Goal: Task Accomplishment & Management: Complete application form

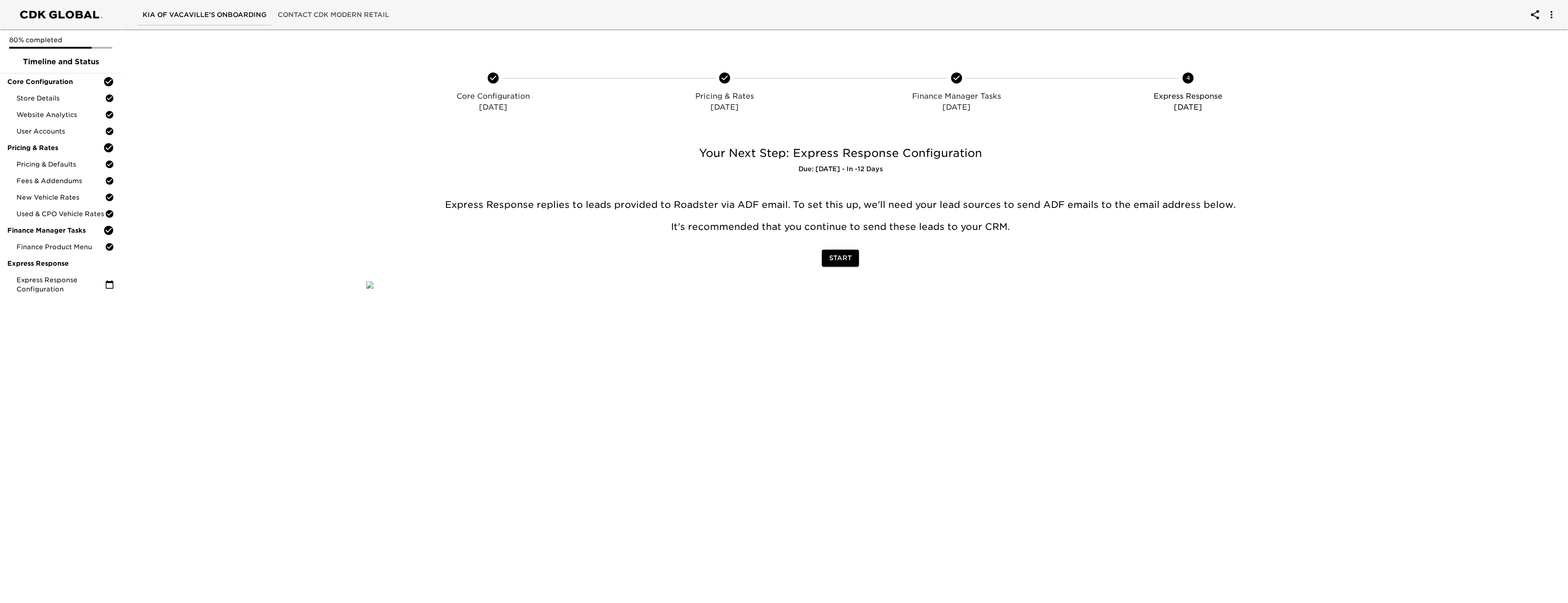
click at [422, 259] on span "Start" at bounding box center [840, 258] width 23 height 12
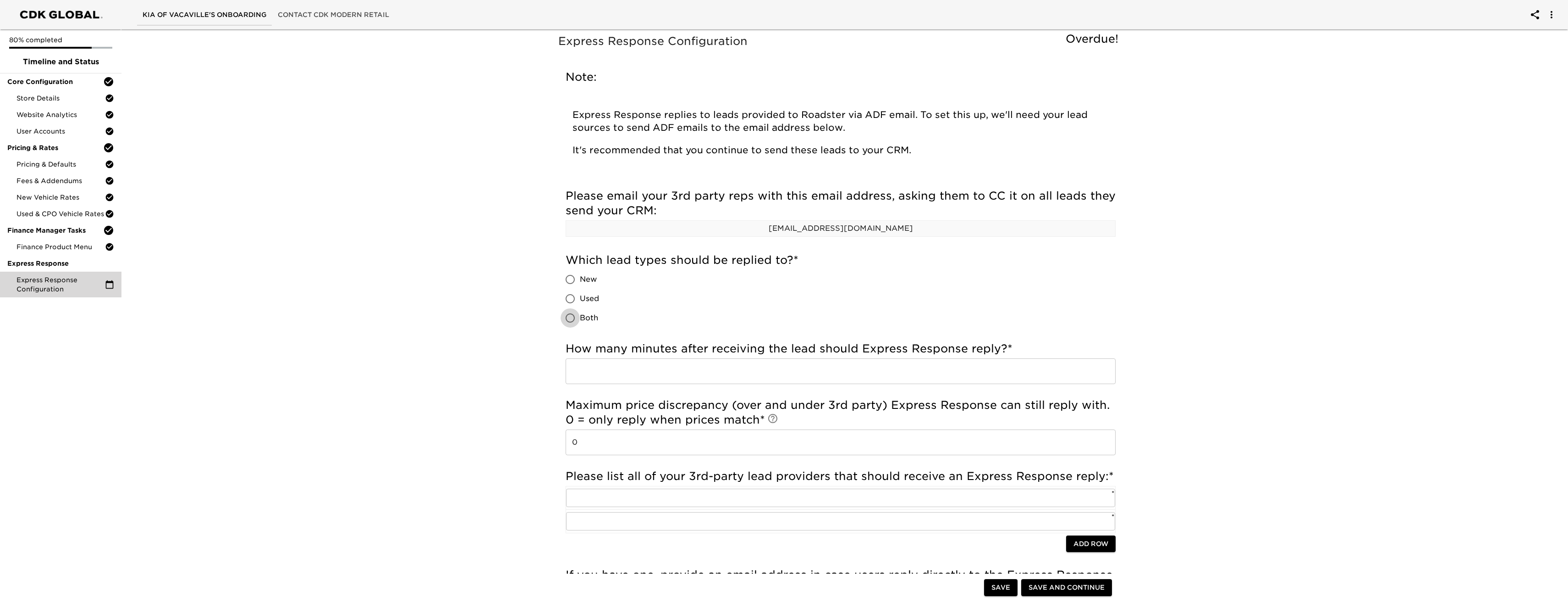
click at [422, 320] on input "Both" at bounding box center [570, 318] width 19 height 19
radio input "true"
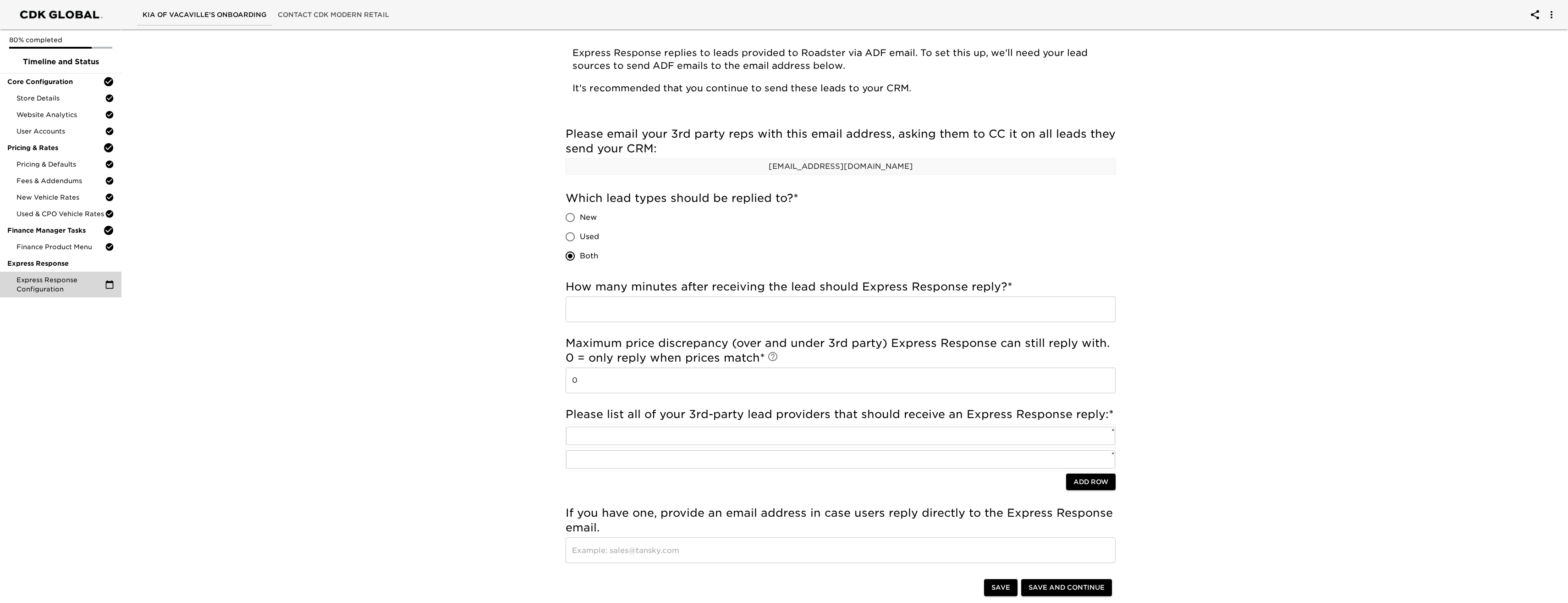
scroll to position [46, 0]
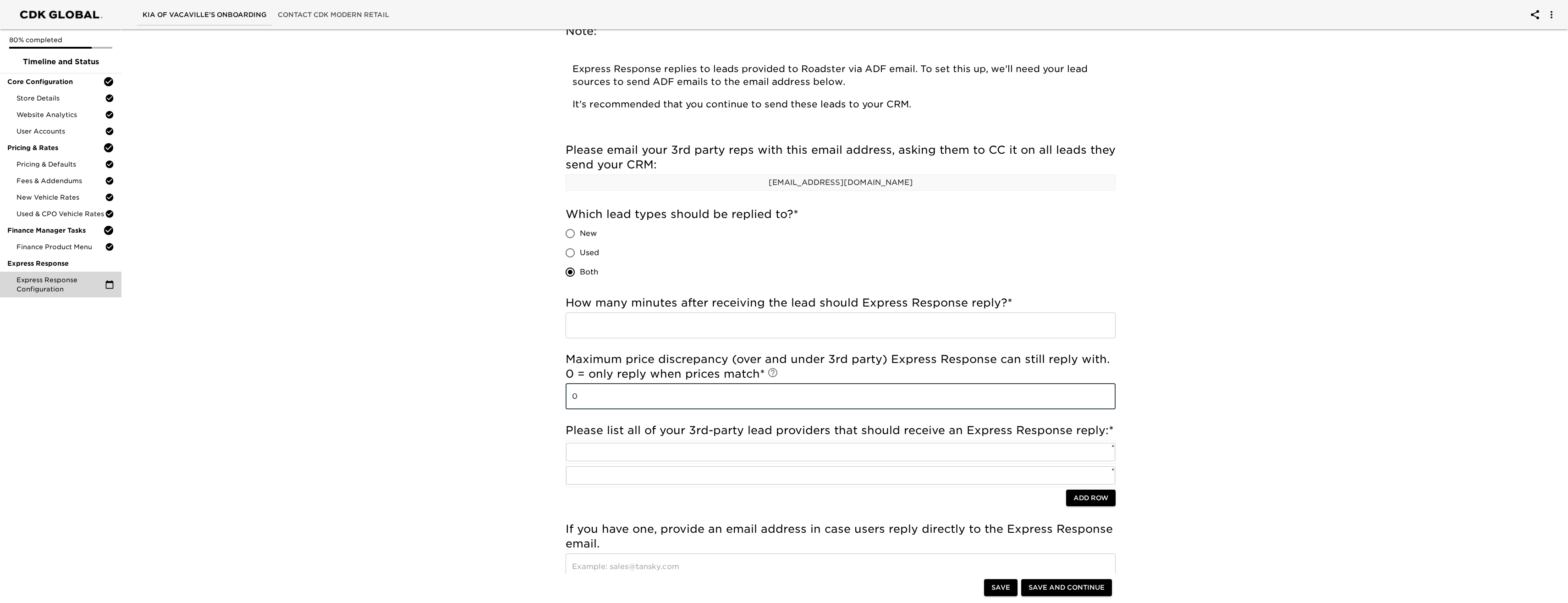
click at [422, 394] on input "0" at bounding box center [840, 397] width 550 height 26
click at [422, 320] on input "number" at bounding box center [840, 325] width 550 height 26
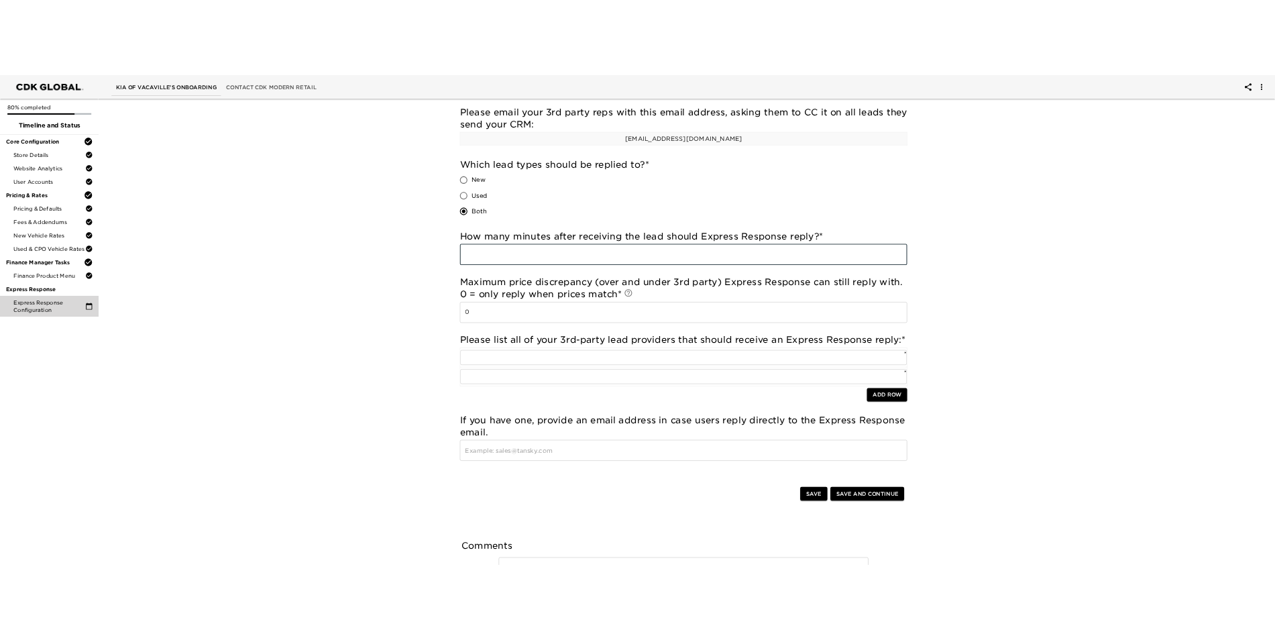
scroll to position [268, 0]
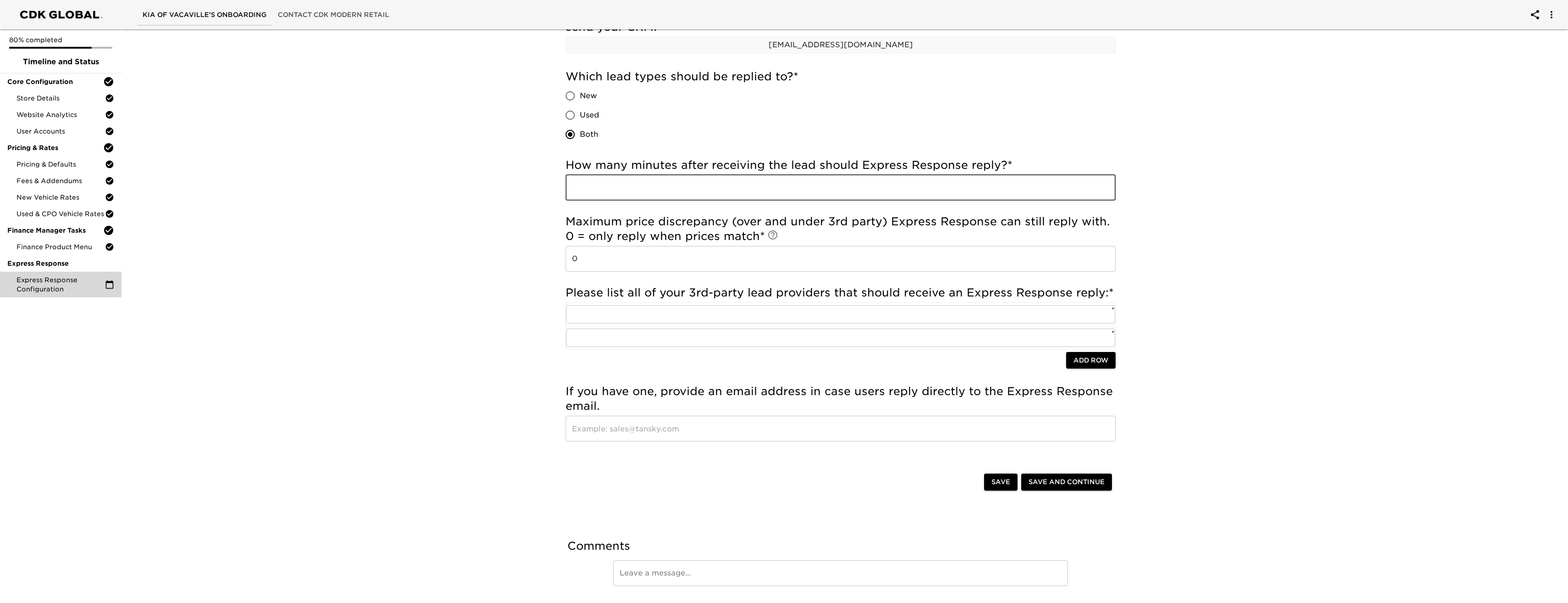
click at [422, 308] on div "Express Response Configuration Overdue! Note: Express Response replies to leads…" at bounding box center [840, 235] width 1450 height 787
click at [422, 421] on input "text" at bounding box center [840, 429] width 550 height 26
paste input "[EMAIL_ADDRESS][DOMAIN_NAME]"
type input "[EMAIL_ADDRESS][DOMAIN_NAME]"
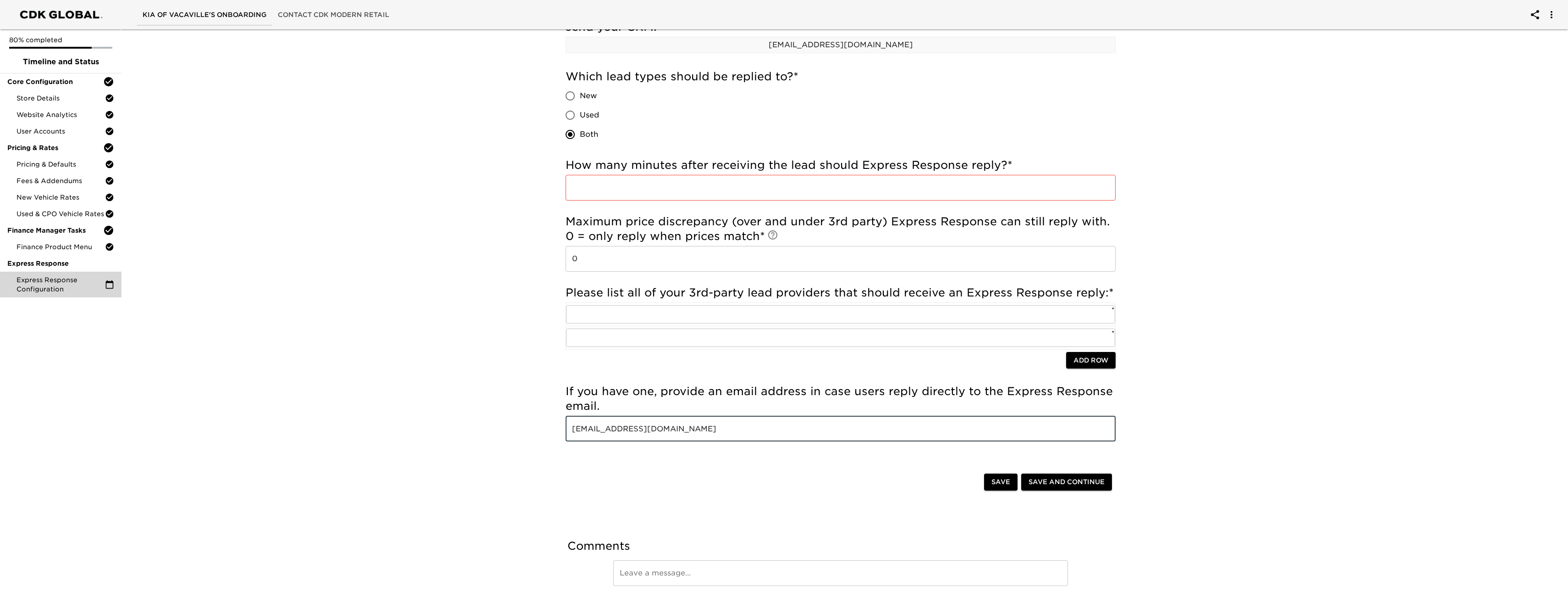
click at [422, 421] on div "Express Response Configuration Overdue! Note: Express Response replies to leads…" at bounding box center [840, 235] width 1450 height 787
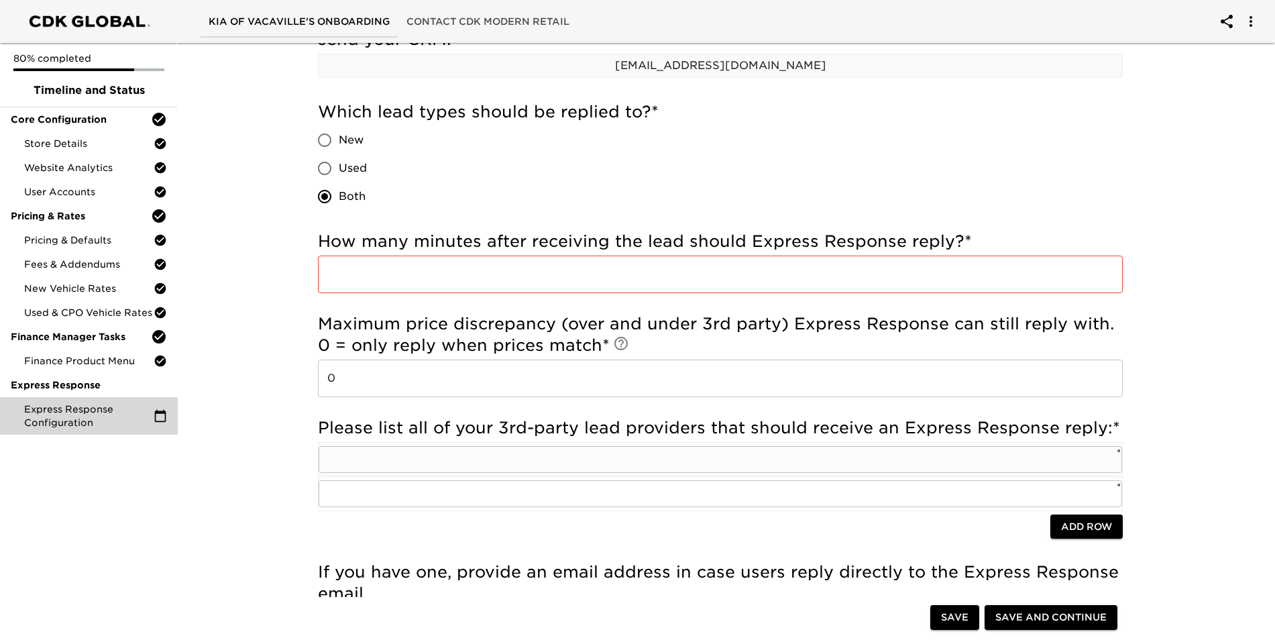
click at [617, 463] on input "text" at bounding box center [721, 459] width 804 height 27
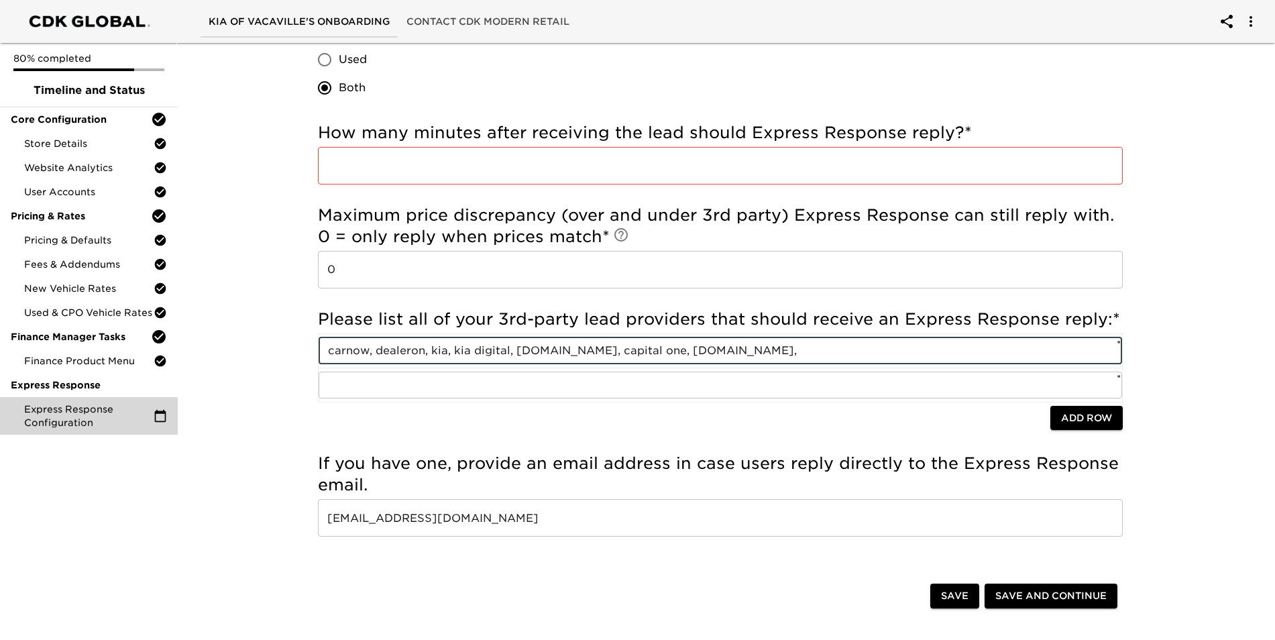
scroll to position [403, 0]
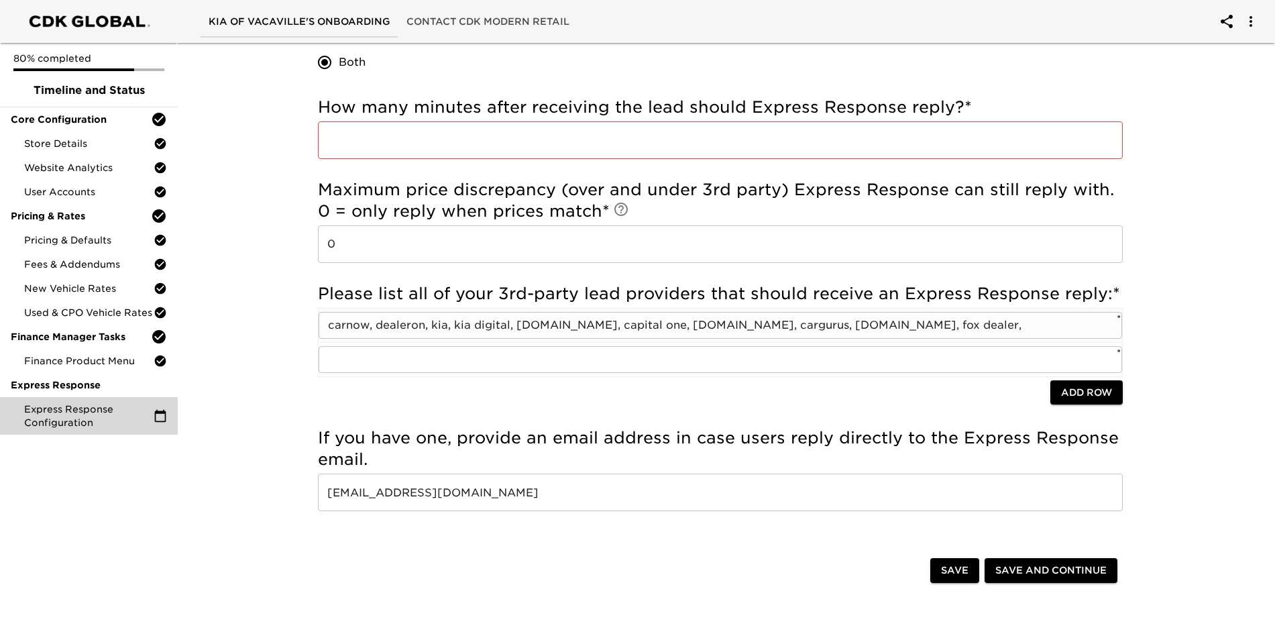
click at [617, 334] on input "carnow, dealeron, kia, kia digital, [DOMAIN_NAME], capital one, [DOMAIN_NAME], …" at bounding box center [721, 325] width 804 height 27
click at [617, 330] on input "carnow, dealeron, kia, kia digital, [DOMAIN_NAME], capital one, [DOMAIN_NAME], …" at bounding box center [721, 325] width 804 height 27
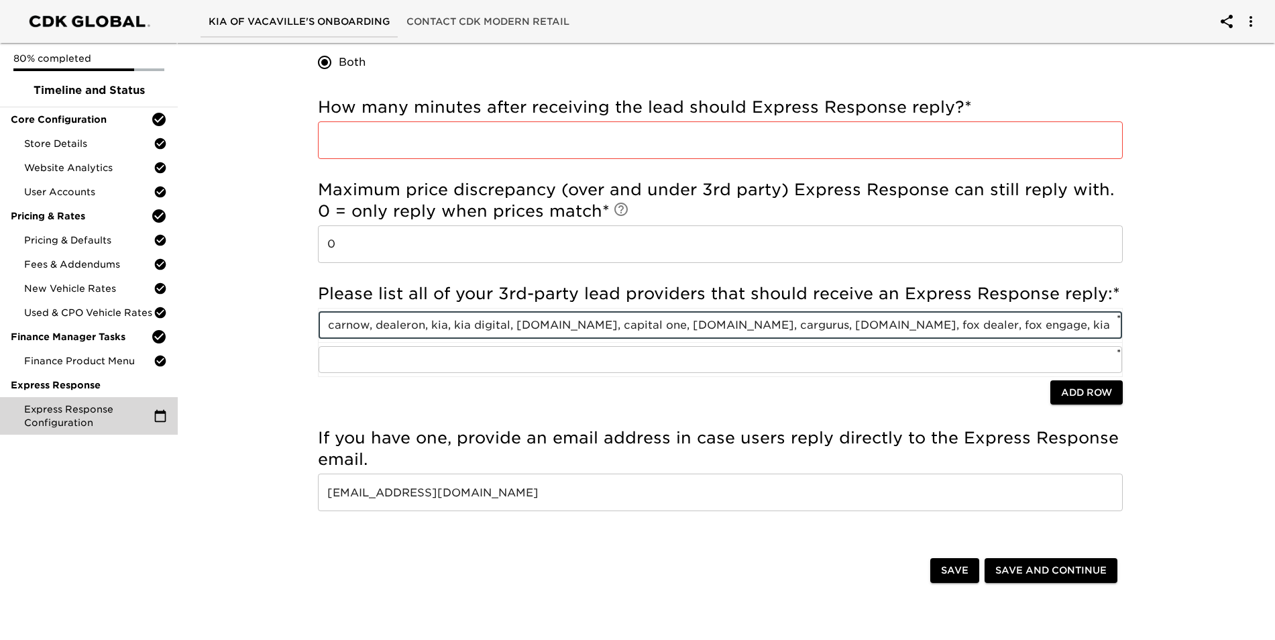
scroll to position [0, 41]
drag, startPoint x: 1108, startPoint y: 325, endPoint x: 1141, endPoint y: 325, distance: 32.9
click at [617, 325] on div "Express Response Configuration Overdue! Note: Express Response replies to leads…" at bounding box center [720, 216] width 859 height 1139
type input "carnow, dealeron, kia, kia digital, [DOMAIN_NAME], capital one, [DOMAIN_NAME], …"
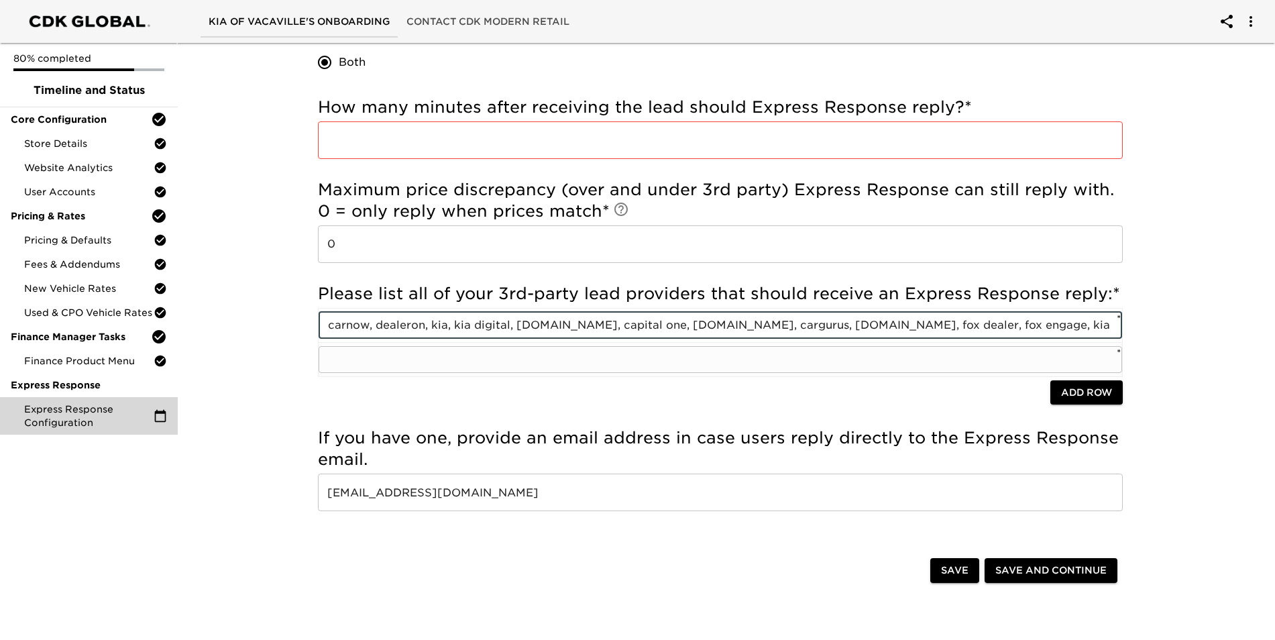
click at [479, 358] on input "text" at bounding box center [721, 359] width 804 height 27
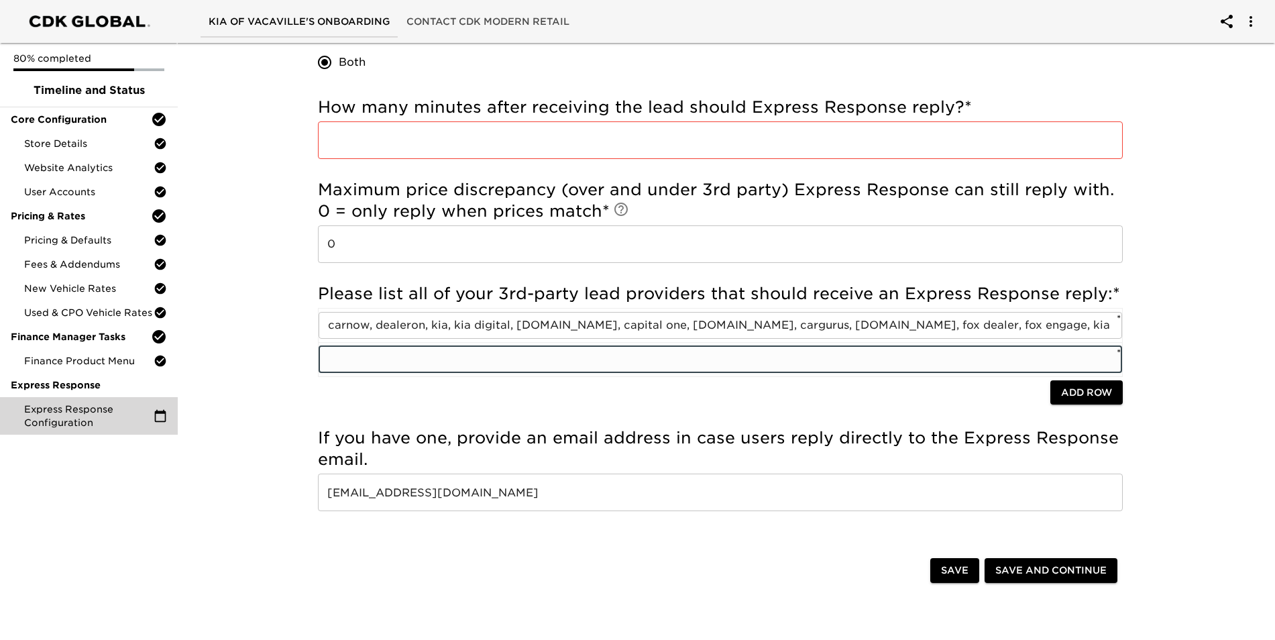
paste input "truecar,"
type input "truecar,"
click at [617, 395] on span "Add Row" at bounding box center [1086, 392] width 51 height 17
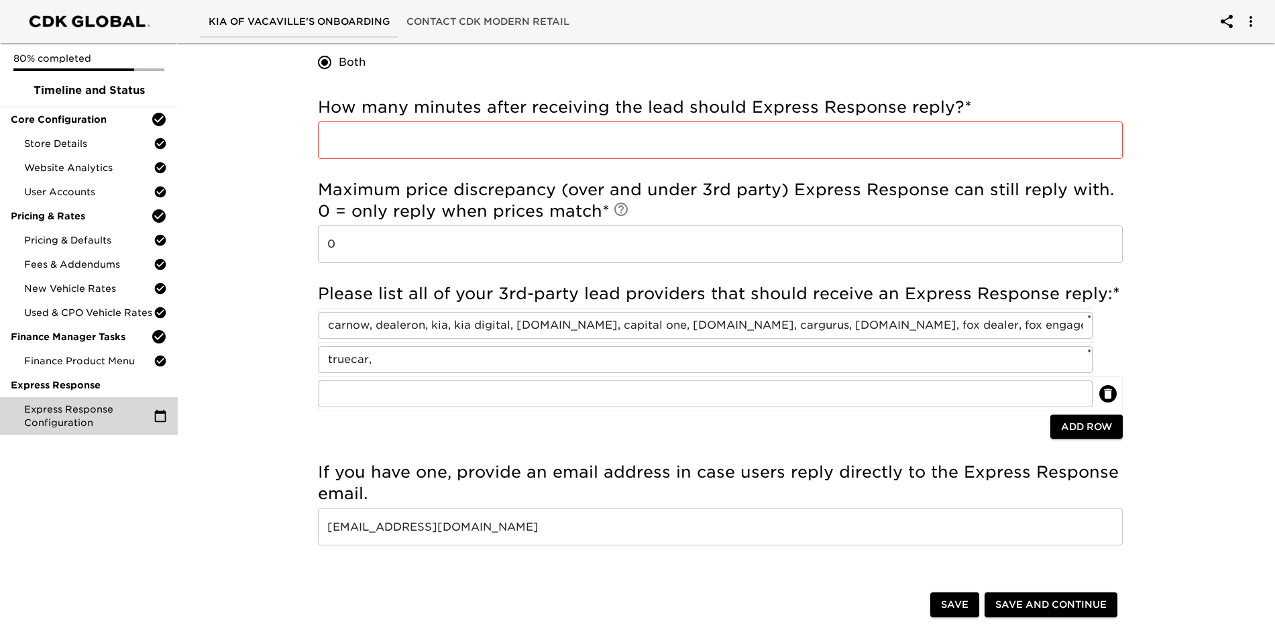
click at [617, 427] on span "Add Row" at bounding box center [1086, 427] width 51 height 17
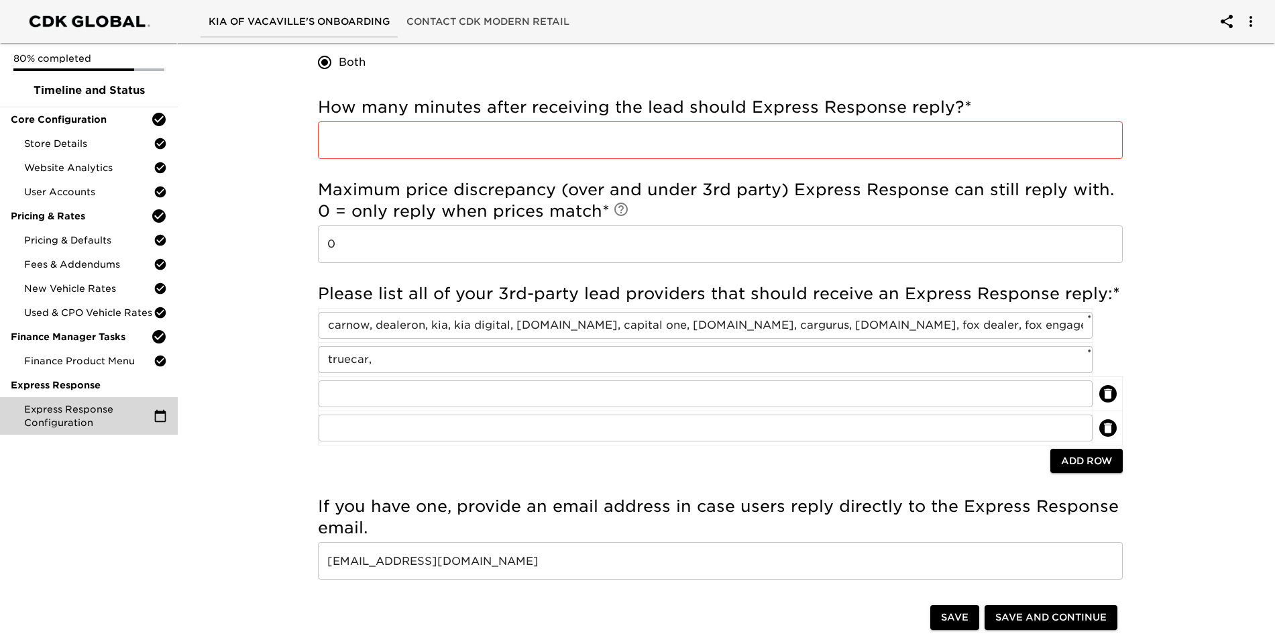
click at [617, 427] on input "text" at bounding box center [706, 428] width 774 height 27
click at [617, 460] on span "Add Row" at bounding box center [1086, 461] width 51 height 17
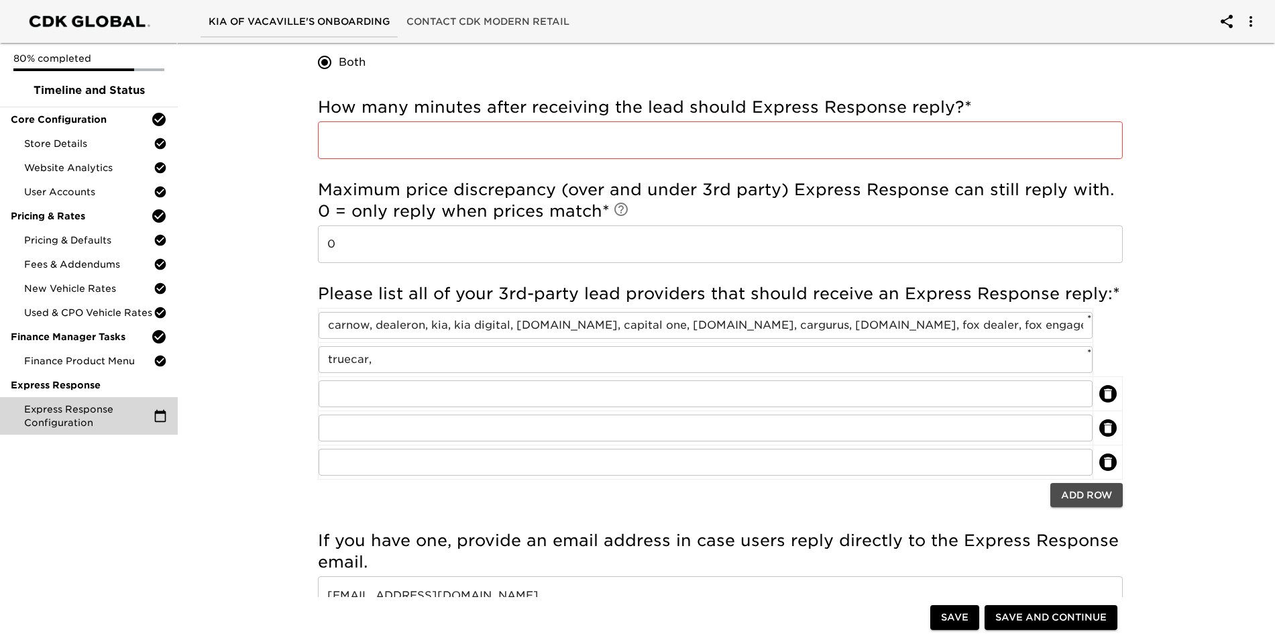
click at [617, 501] on span "Add Row" at bounding box center [1086, 495] width 51 height 17
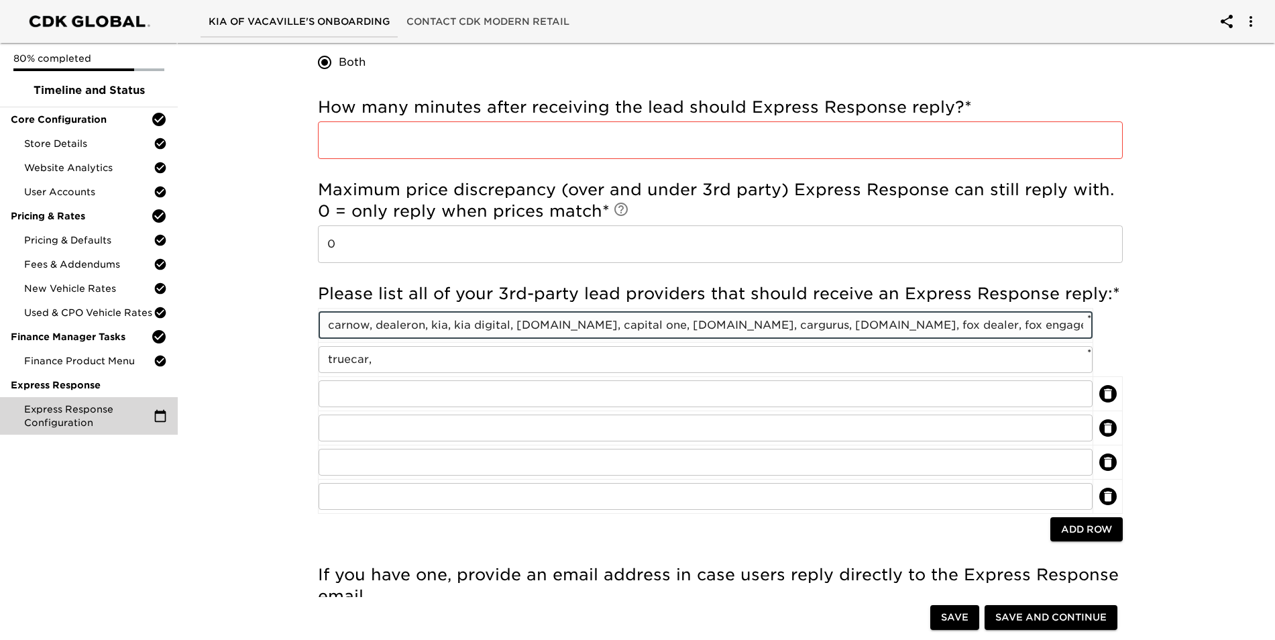
drag, startPoint x: 429, startPoint y: 329, endPoint x: 378, endPoint y: 325, distance: 50.5
click at [378, 325] on input "carnow, dealeron, kia, kia digital, [DOMAIN_NAME], capital one, [DOMAIN_NAME], …" at bounding box center [706, 325] width 774 height 27
type input "carnow, kia, kia digital, [DOMAIN_NAME], capital one, [DOMAIN_NAME], cargurus, …"
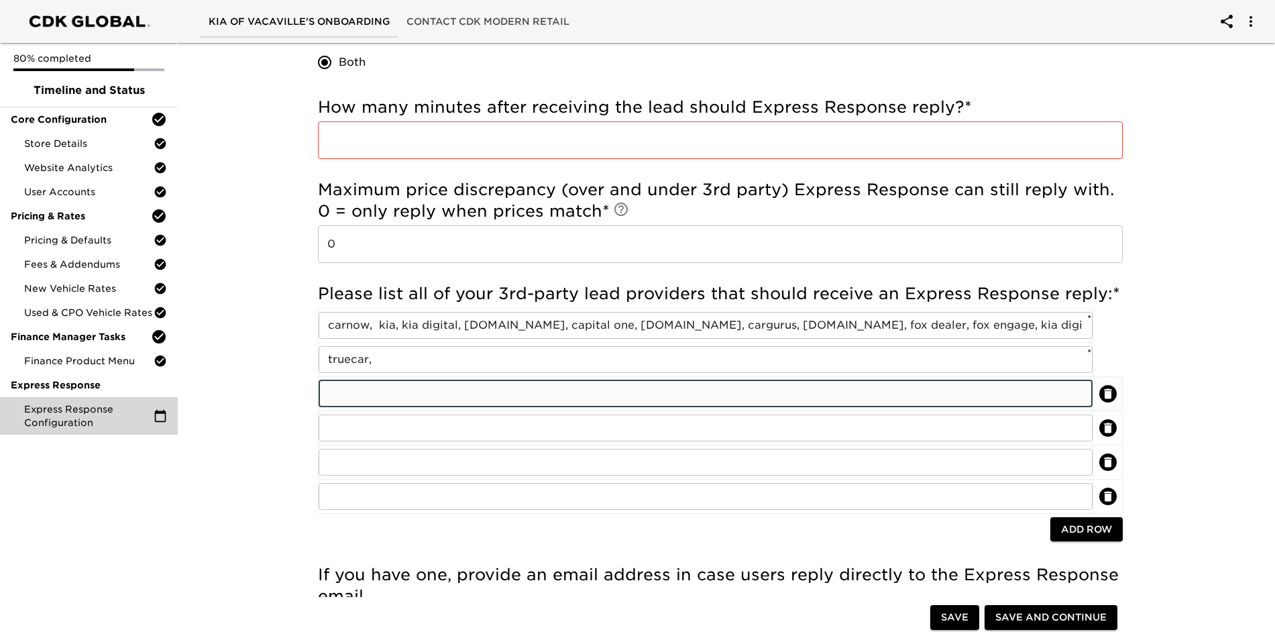
click at [342, 393] on input "text" at bounding box center [706, 393] width 774 height 27
paste input "dealeron,"
type input "dealeron,"
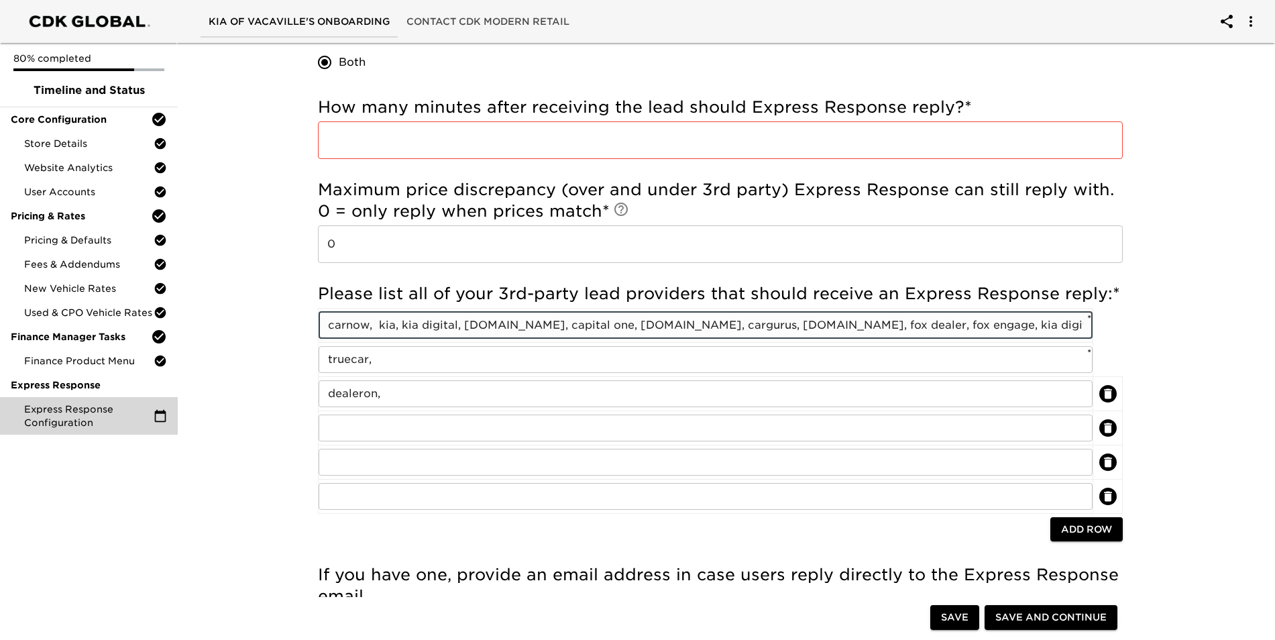
click at [392, 331] on input "carnow, kia, kia digital, [DOMAIN_NAME], capital one, [DOMAIN_NAME], cargurus, …" at bounding box center [706, 325] width 774 height 27
type input "carnow, , kia digital, [DOMAIN_NAME], capital one, [DOMAIN_NAME], cargurus, [DO…"
click at [374, 433] on input "text" at bounding box center [706, 428] width 774 height 27
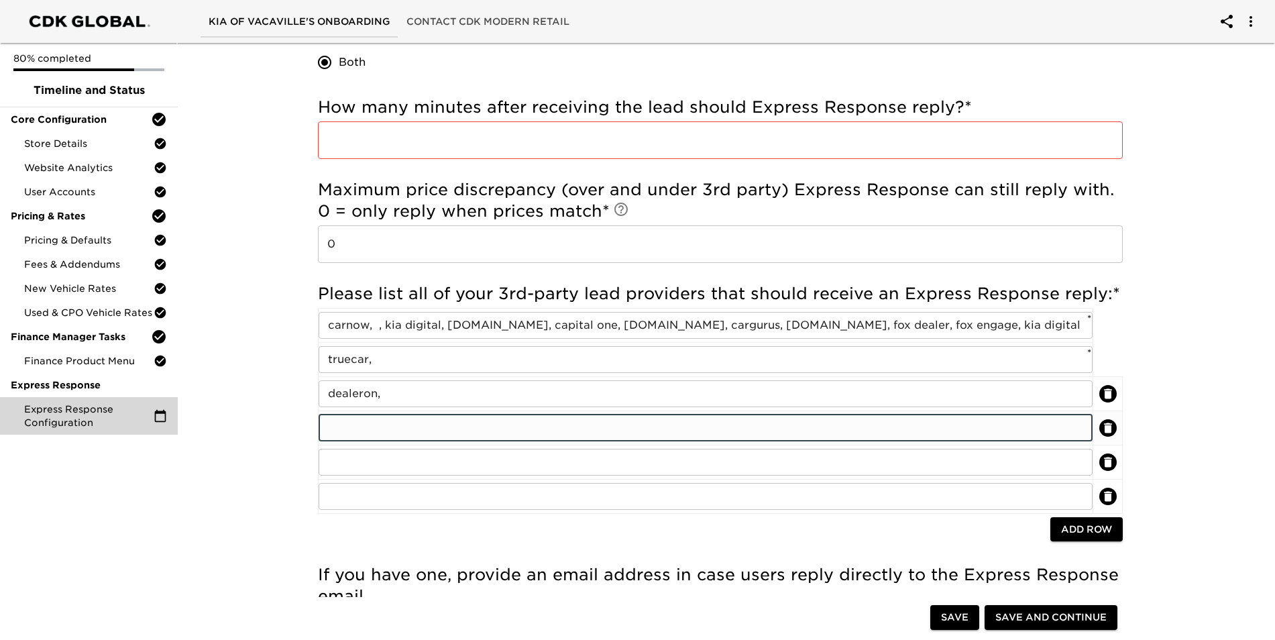
paste input "kia"
type input "kia"
click at [426, 326] on input "carnow, , kia digital, [DOMAIN_NAME], capital one, [DOMAIN_NAME], cargurus, [DO…" at bounding box center [706, 325] width 774 height 27
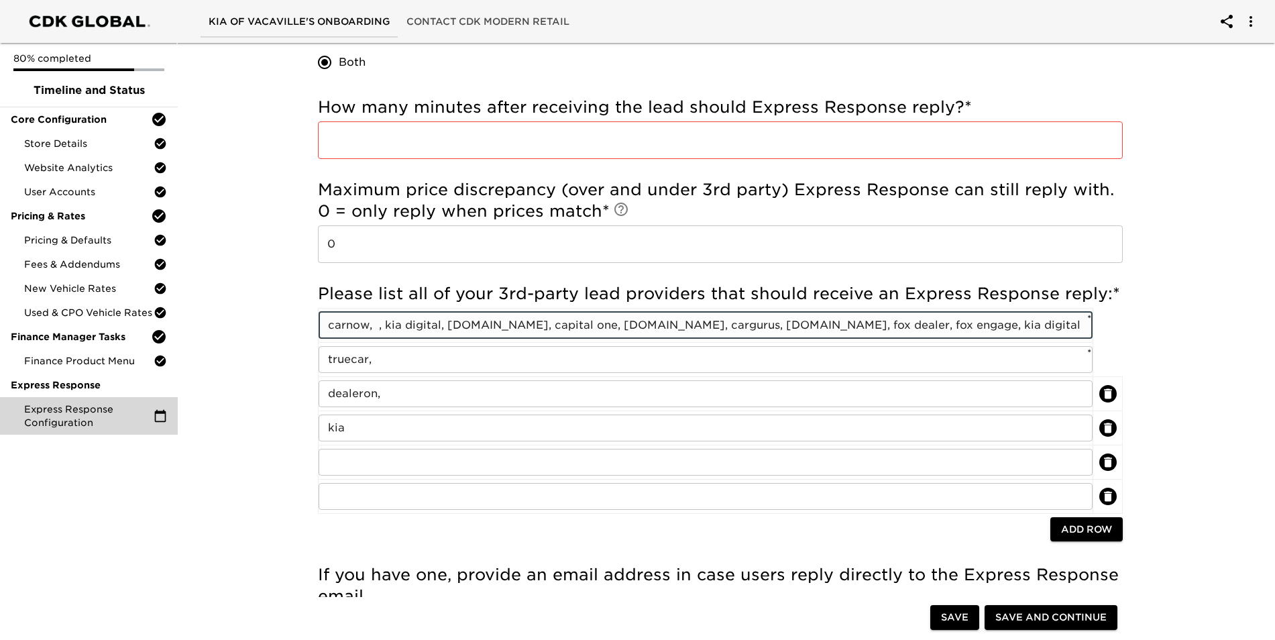
click at [426, 326] on input "carnow, , kia digital, [DOMAIN_NAME], capital one, [DOMAIN_NAME], cargurus, [DO…" at bounding box center [706, 325] width 774 height 27
drag, startPoint x: 382, startPoint y: 323, endPoint x: 440, endPoint y: 325, distance: 57.7
click at [440, 325] on input "carnow, , kia digital, [DOMAIN_NAME], capital one, [DOMAIN_NAME], cargurus, [DO…" at bounding box center [706, 325] width 774 height 27
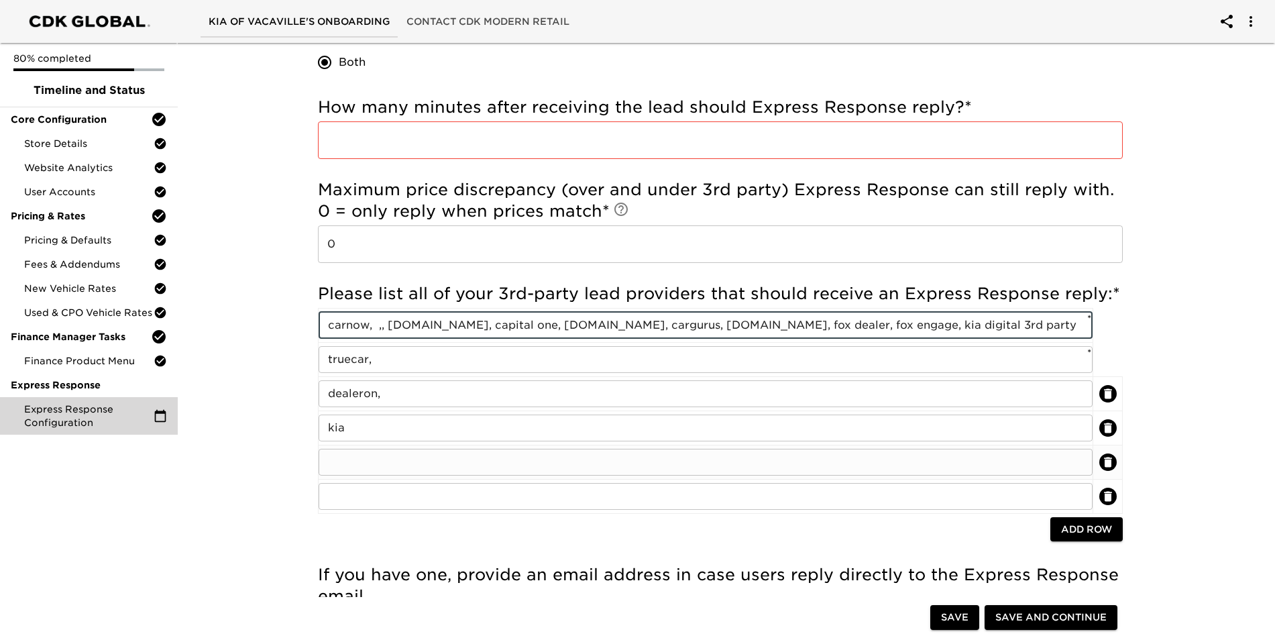
type input "carnow, ,, [DOMAIN_NAME], capital one, [DOMAIN_NAME], cargurus, [DOMAIN_NAME], …"
click at [375, 468] on input "text" at bounding box center [706, 462] width 774 height 27
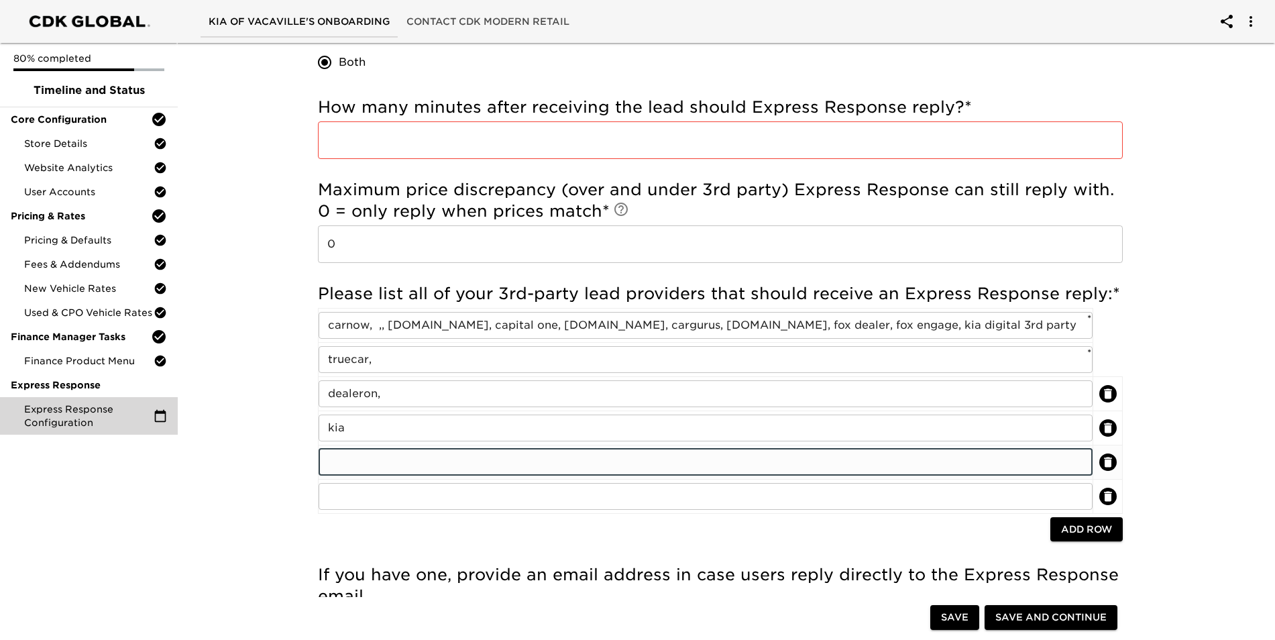
paste input "kia digital"
type input "kia digital"
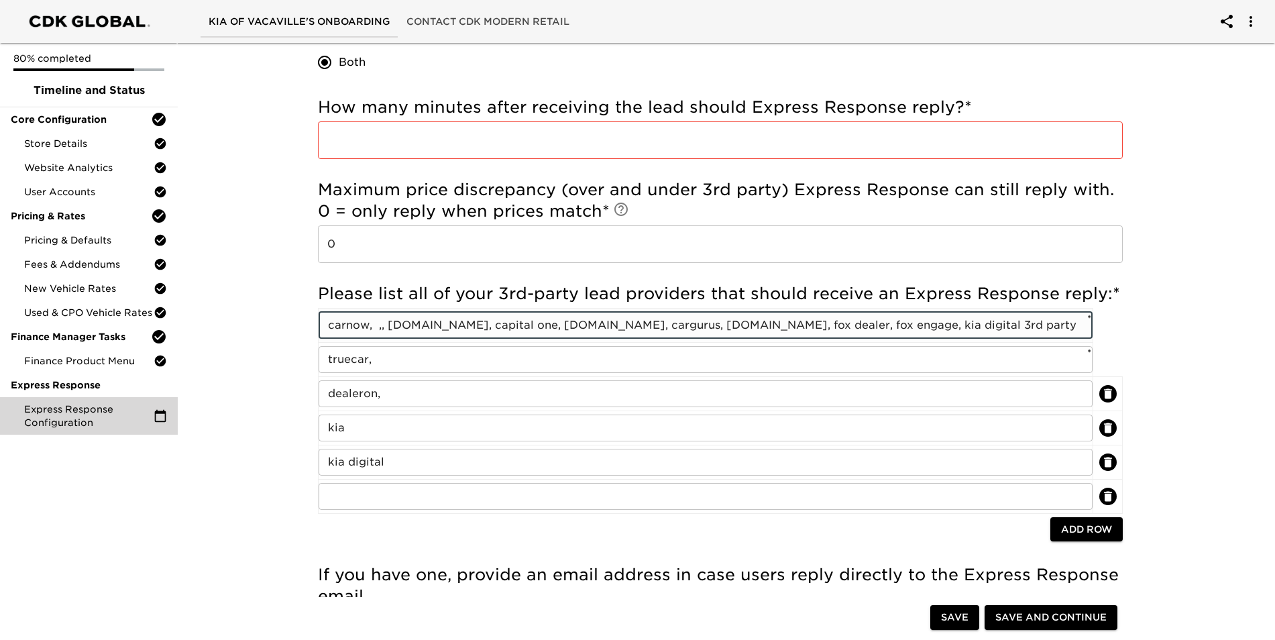
drag, startPoint x: 389, startPoint y: 324, endPoint x: 472, endPoint y: 324, distance: 82.5
click at [472, 324] on input "carnow, ,, [DOMAIN_NAME], capital one, [DOMAIN_NAME], cargurus, [DOMAIN_NAME], …" at bounding box center [706, 325] width 774 height 27
type input "carnow, ,, , capital one, [DOMAIN_NAME], cargurus, [DOMAIN_NAME], fox dealer, f…"
click at [344, 497] on input "text" at bounding box center [706, 496] width 774 height 27
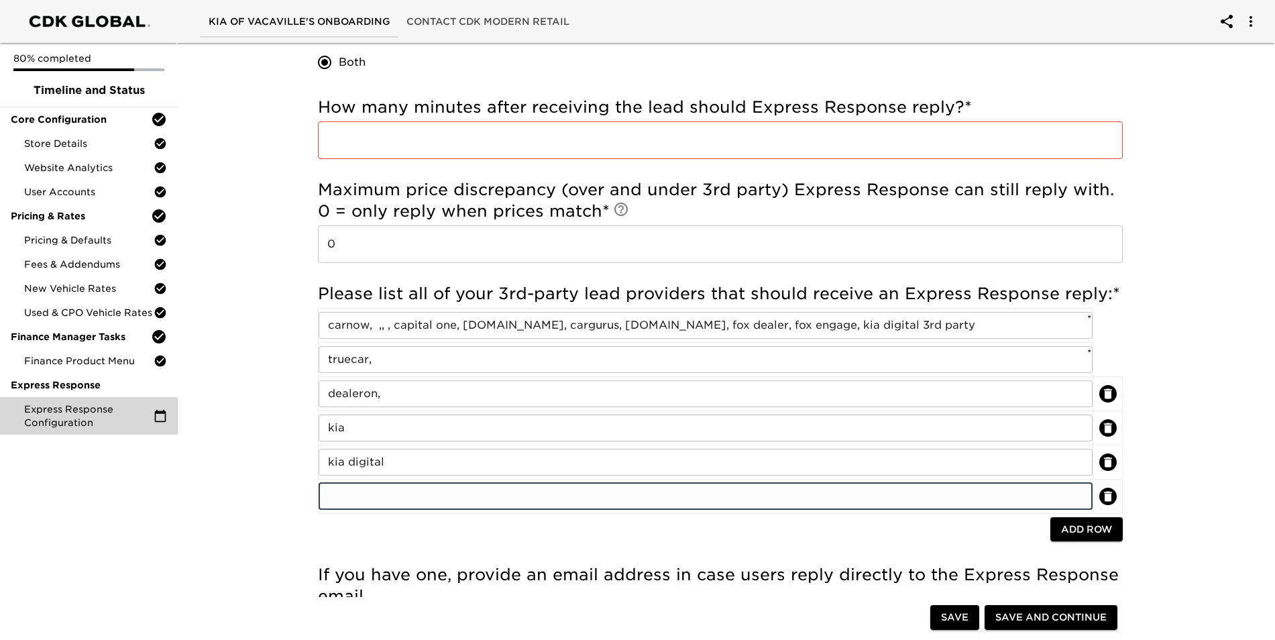
paste input "[DOMAIN_NAME]"
type input "[DOMAIN_NAME]"
click at [617, 533] on span "Add Row" at bounding box center [1086, 529] width 51 height 17
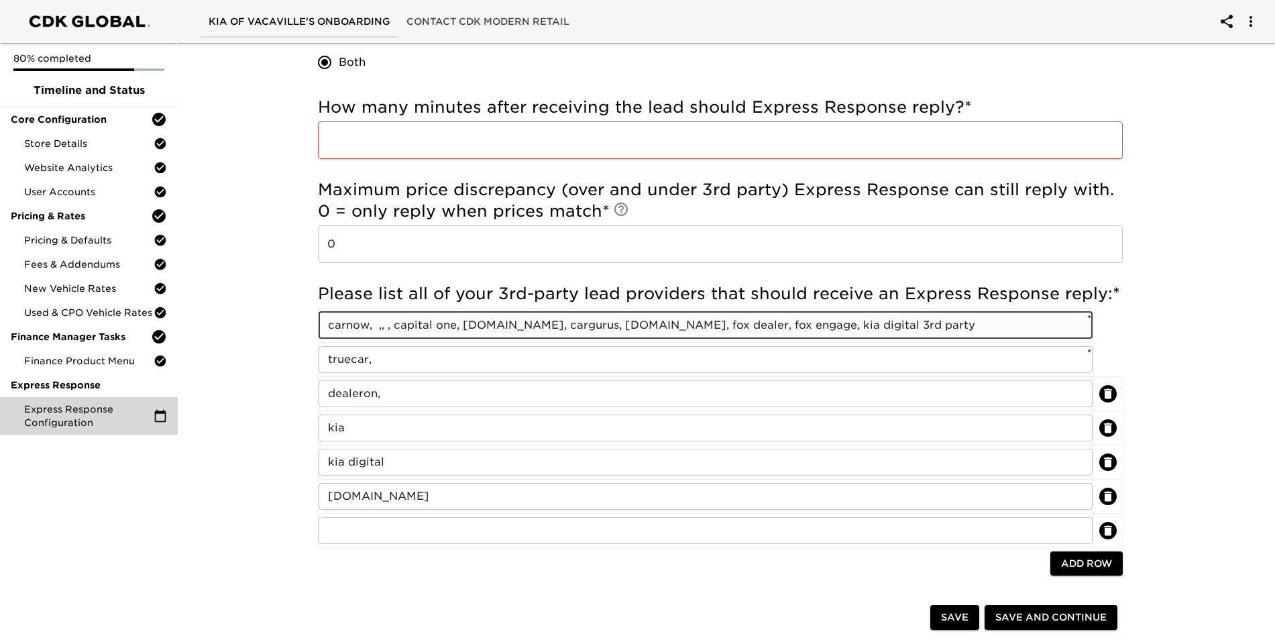
drag, startPoint x: 456, startPoint y: 324, endPoint x: 398, endPoint y: 327, distance: 57.8
click at [398, 327] on input "carnow, ,, , capital one, [DOMAIN_NAME], cargurus, [DOMAIN_NAME], fox dealer, f…" at bounding box center [706, 325] width 774 height 27
type input "carnow, ,, , , [DOMAIN_NAME], cargurus, [DOMAIN_NAME], fox dealer, fox engage, …"
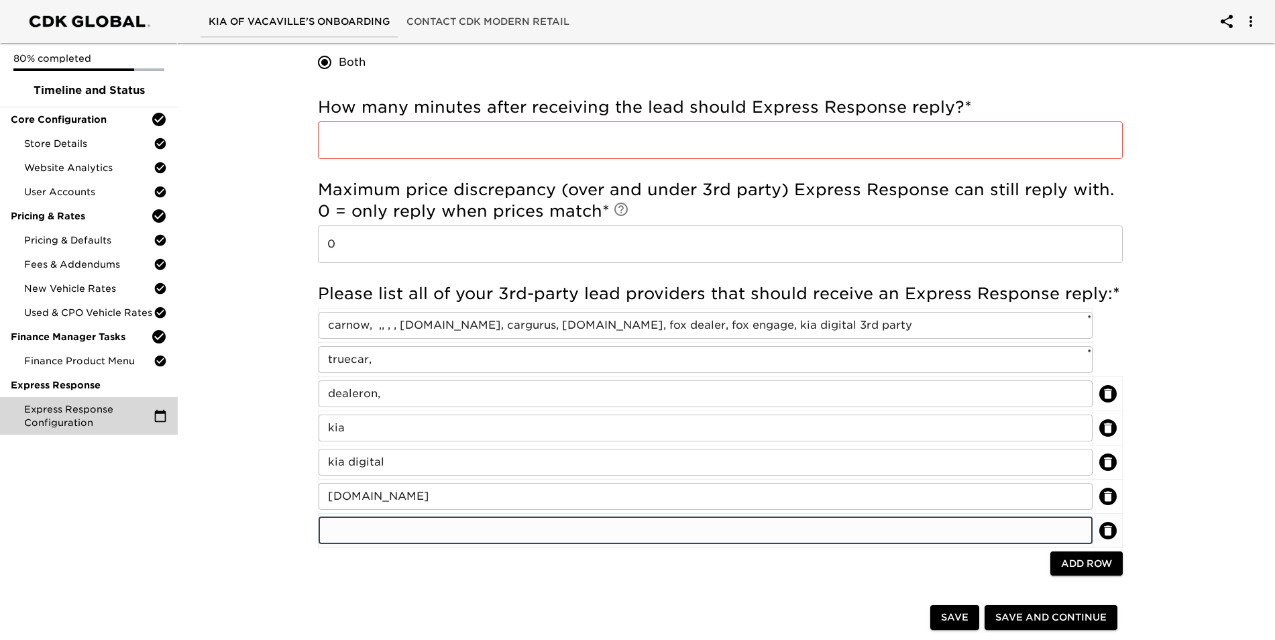
click at [383, 524] on input "text" at bounding box center [706, 530] width 774 height 27
paste input "capital one"
type input "capital one"
click at [617, 562] on span "Add Row" at bounding box center [1086, 564] width 51 height 17
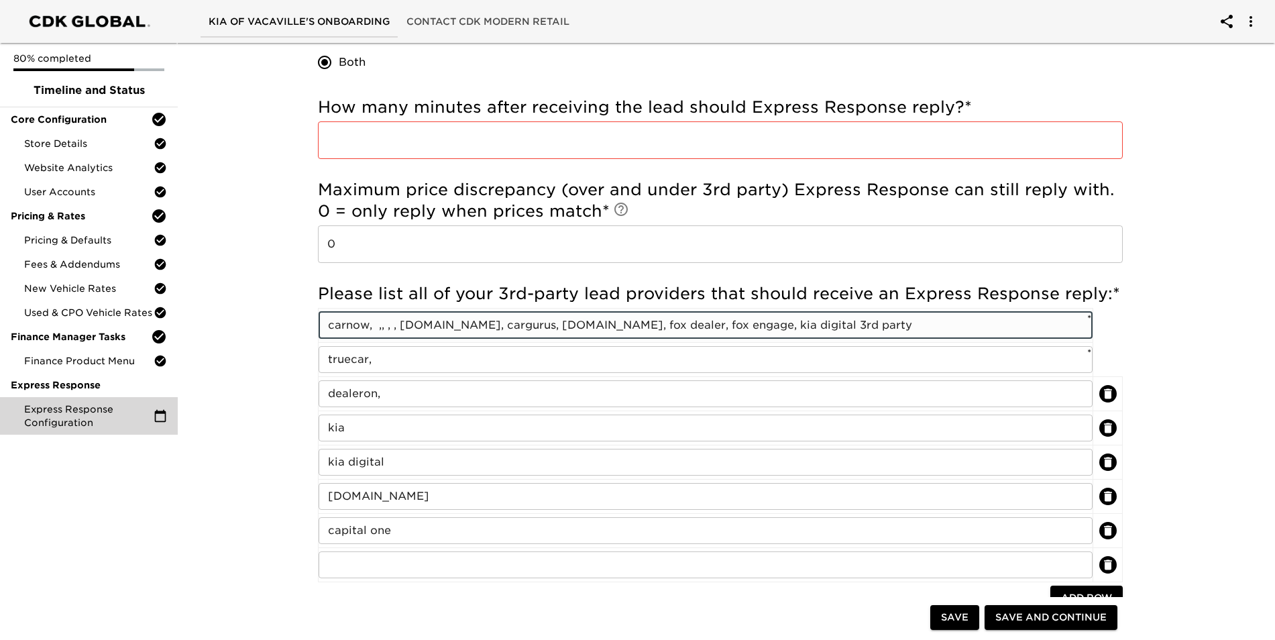
drag, startPoint x: 462, startPoint y: 324, endPoint x: 405, endPoint y: 324, distance: 57.7
click at [405, 324] on input "carnow, ,, , , [DOMAIN_NAME], cargurus, [DOMAIN_NAME], fox dealer, fox engage, …" at bounding box center [706, 325] width 774 height 27
type input "carnow, ,, , , , cargurus, [DOMAIN_NAME], fox dealer, fox engage, kia digital 3…"
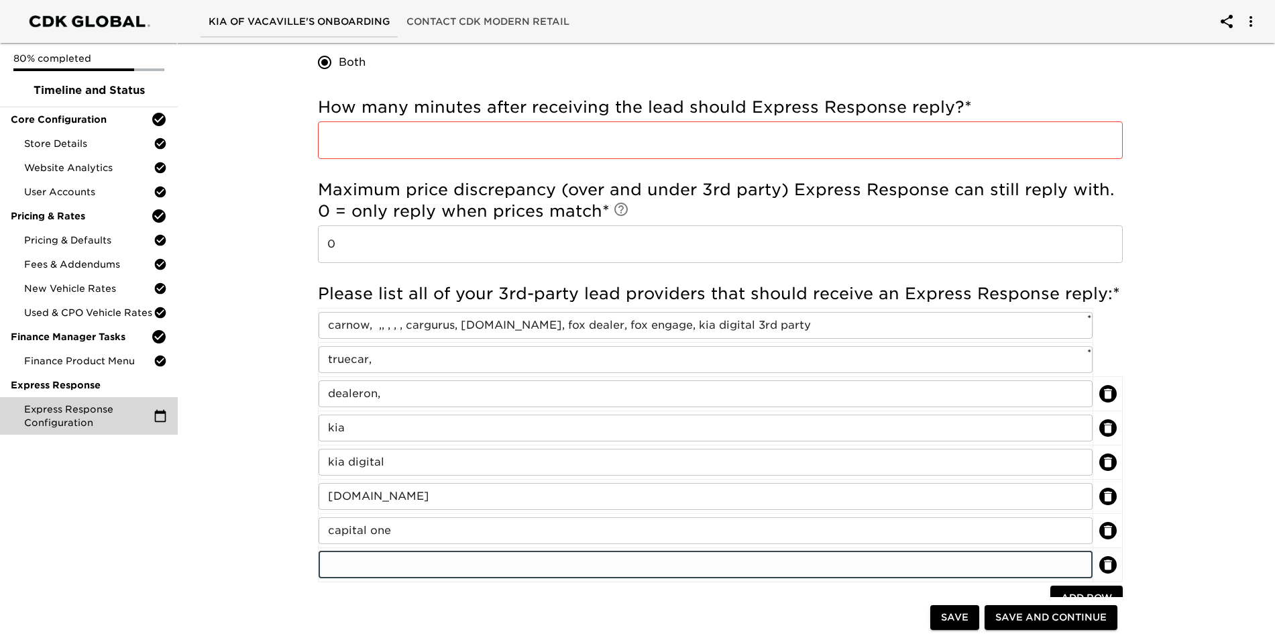
click at [415, 564] on input "text" at bounding box center [706, 565] width 774 height 27
paste input "[DOMAIN_NAME]"
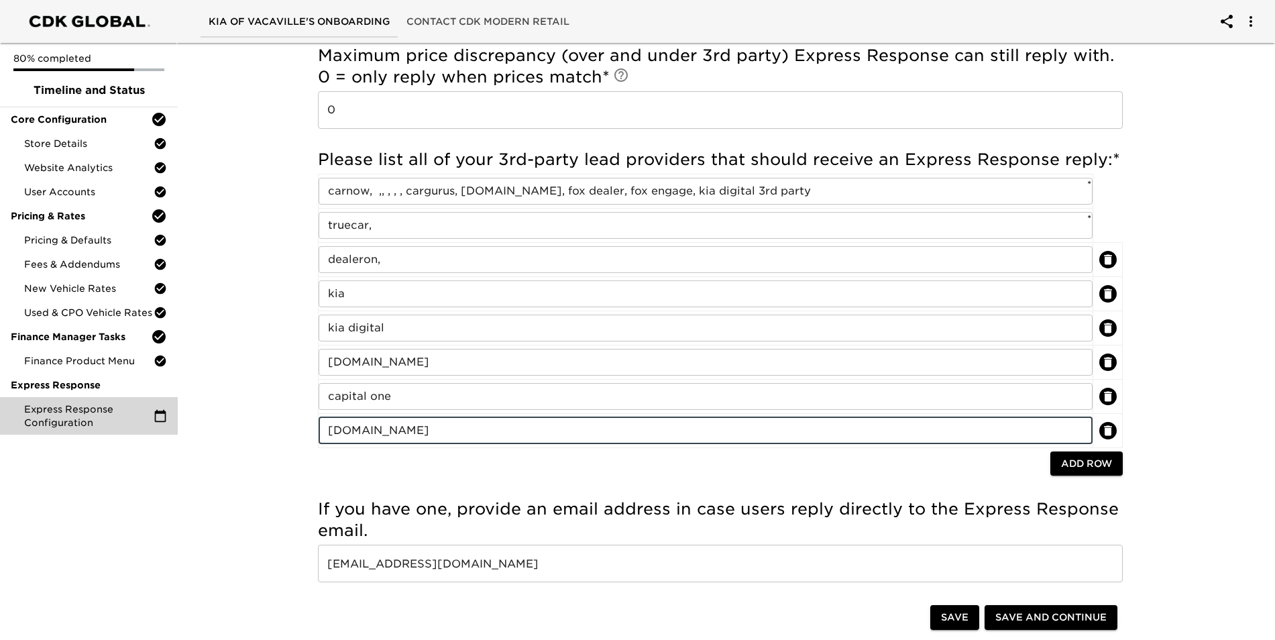
type input "[DOMAIN_NAME]"
click at [617, 472] on span "Add Row" at bounding box center [1086, 464] width 51 height 17
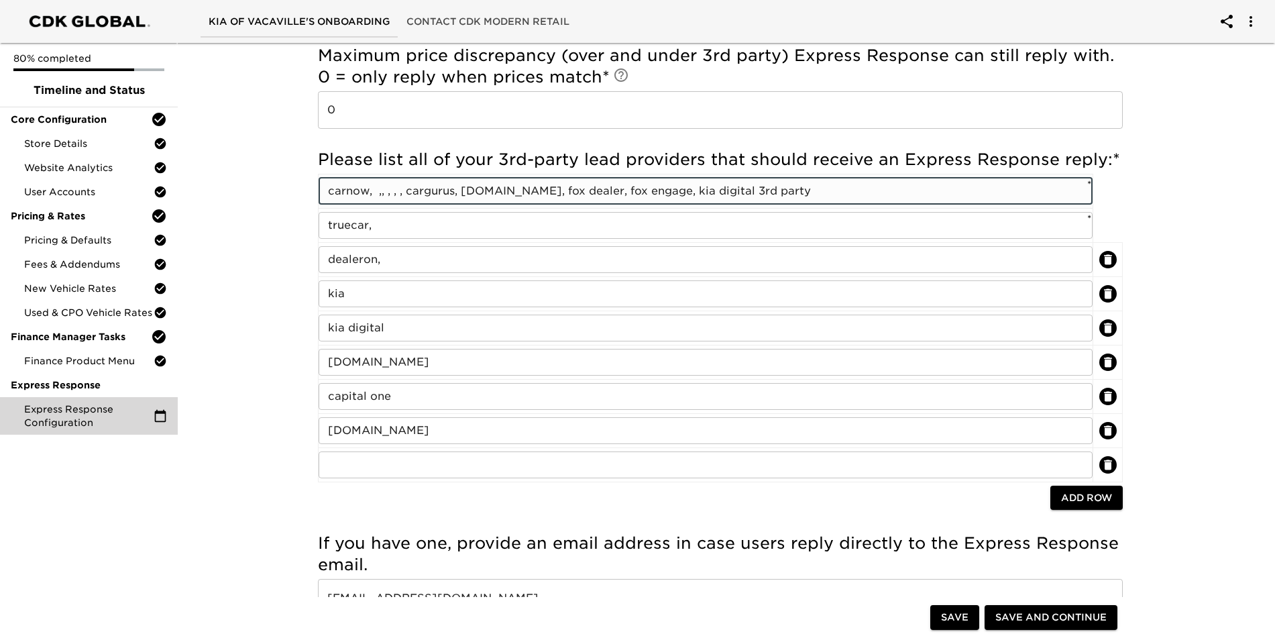
drag, startPoint x: 458, startPoint y: 192, endPoint x: 411, endPoint y: 190, distance: 47.0
click at [411, 190] on input "carnow, ,, , , , cargurus, [DOMAIN_NAME], fox dealer, fox engage, kia digital 3…" at bounding box center [706, 191] width 774 height 27
type input "carnow, ,, , , , , [DOMAIN_NAME], fox dealer, fox engage, kia digital 3rd party"
click at [378, 467] on input "text" at bounding box center [706, 465] width 774 height 27
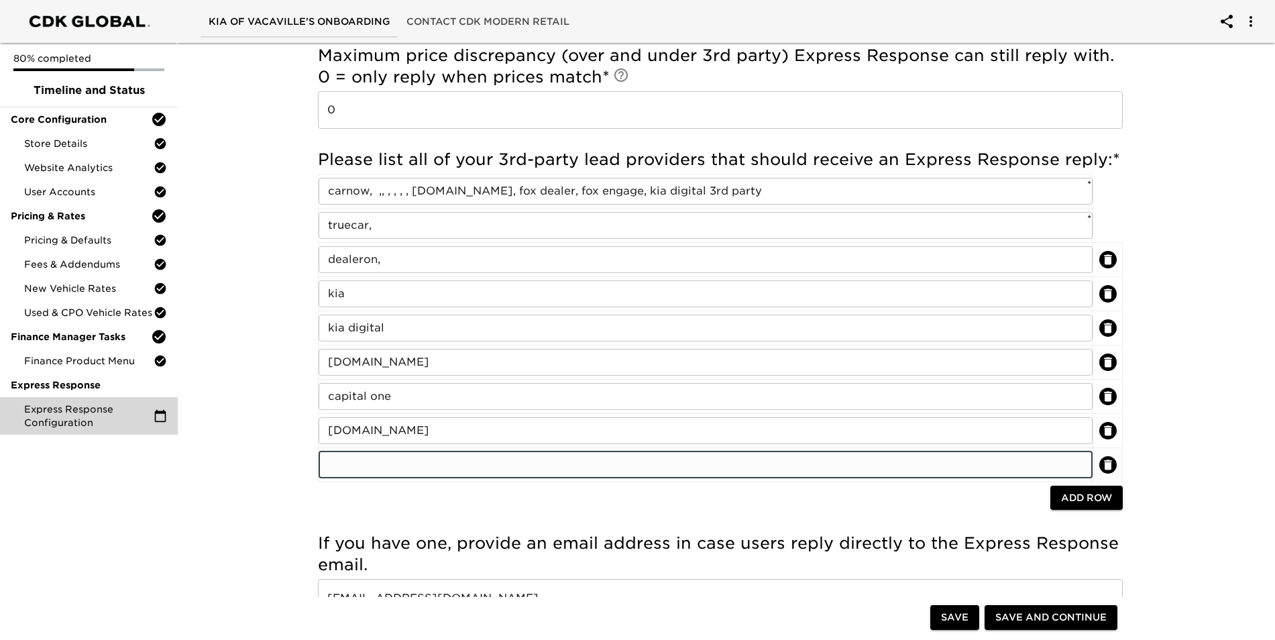
paste input "cargurus"
type input "cargurus"
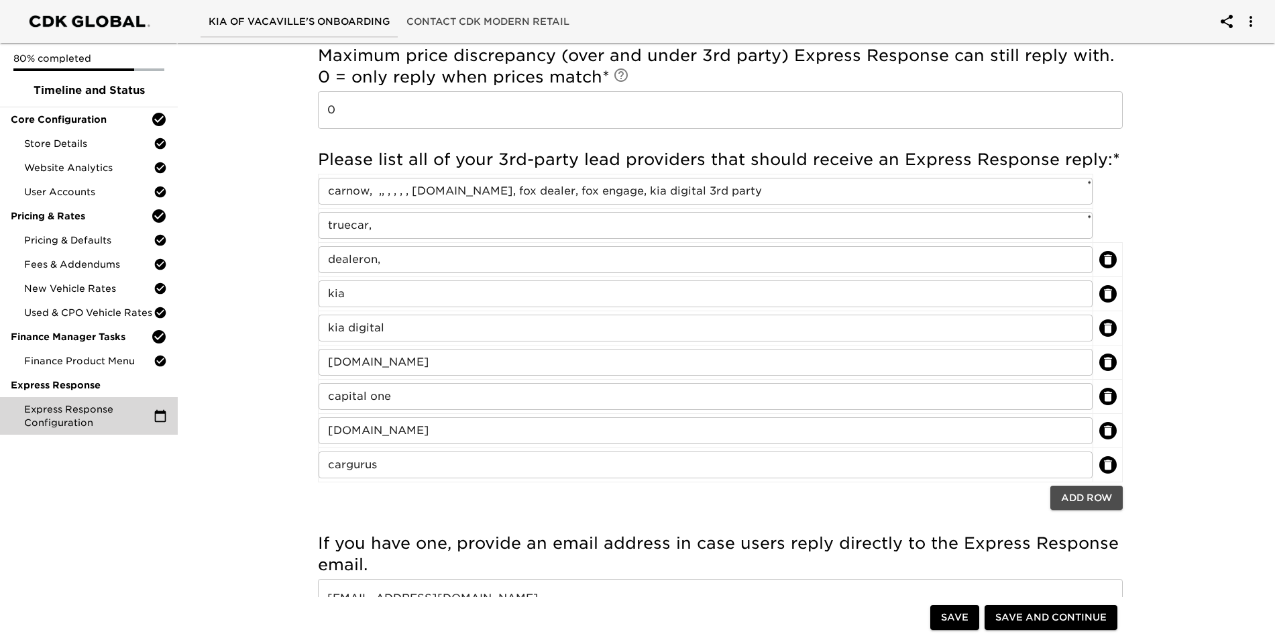
click at [617, 503] on span "Add Row" at bounding box center [1086, 498] width 51 height 17
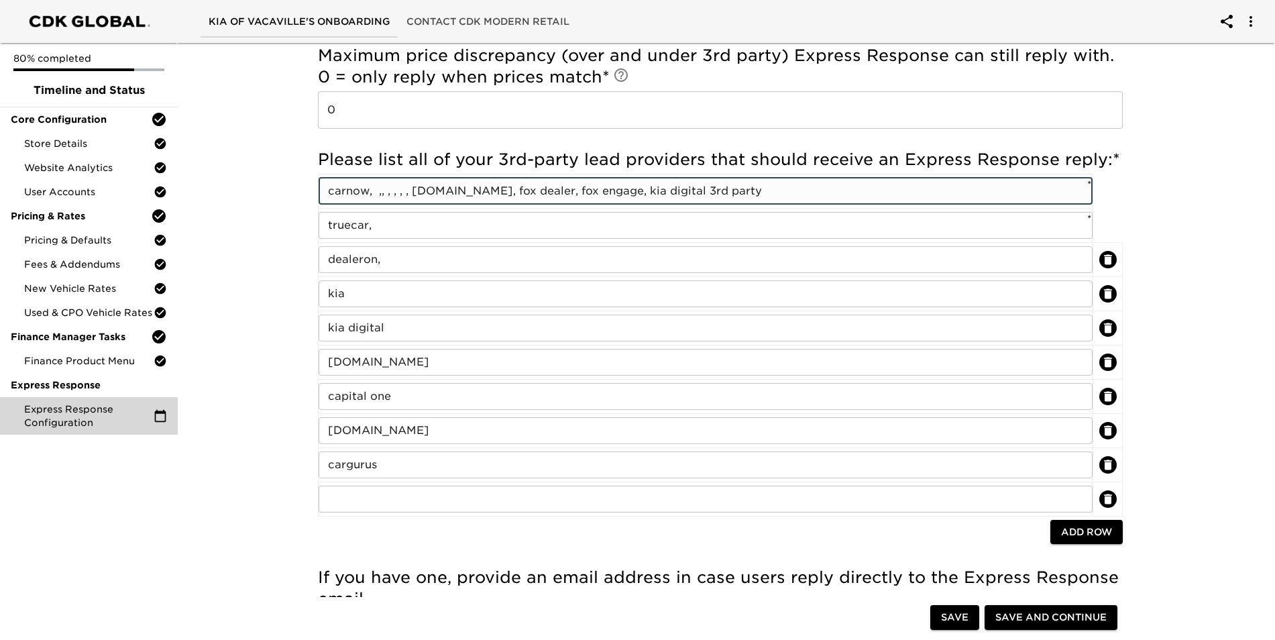
drag, startPoint x: 463, startPoint y: 191, endPoint x: 417, endPoint y: 191, distance: 45.6
click at [417, 191] on input "carnow, ,, , , , , [DOMAIN_NAME], fox dealer, fox engage, kia digital 3rd party" at bounding box center [706, 191] width 774 height 27
type input "carnow, ,, , , , , , fox dealer, fox engage, kia digital 3rd party"
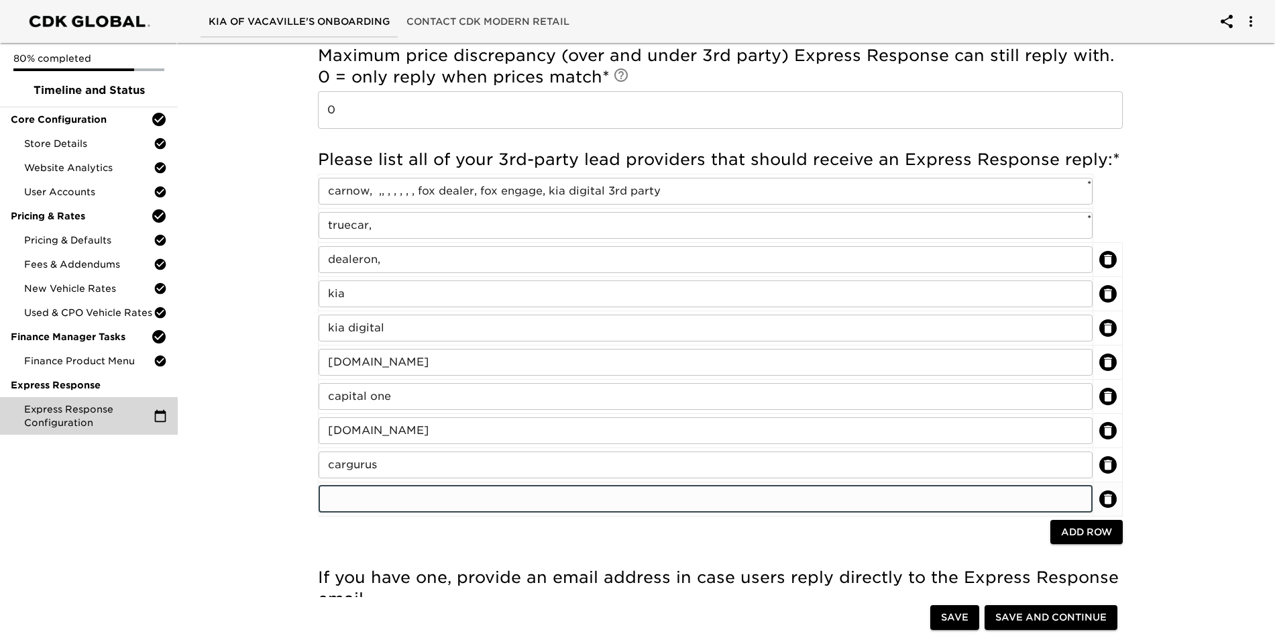
click at [374, 500] on input "text" at bounding box center [706, 499] width 774 height 27
paste input "[DOMAIN_NAME]"
type input "[DOMAIN_NAME]"
click at [617, 532] on span "Add Row" at bounding box center [1086, 532] width 51 height 17
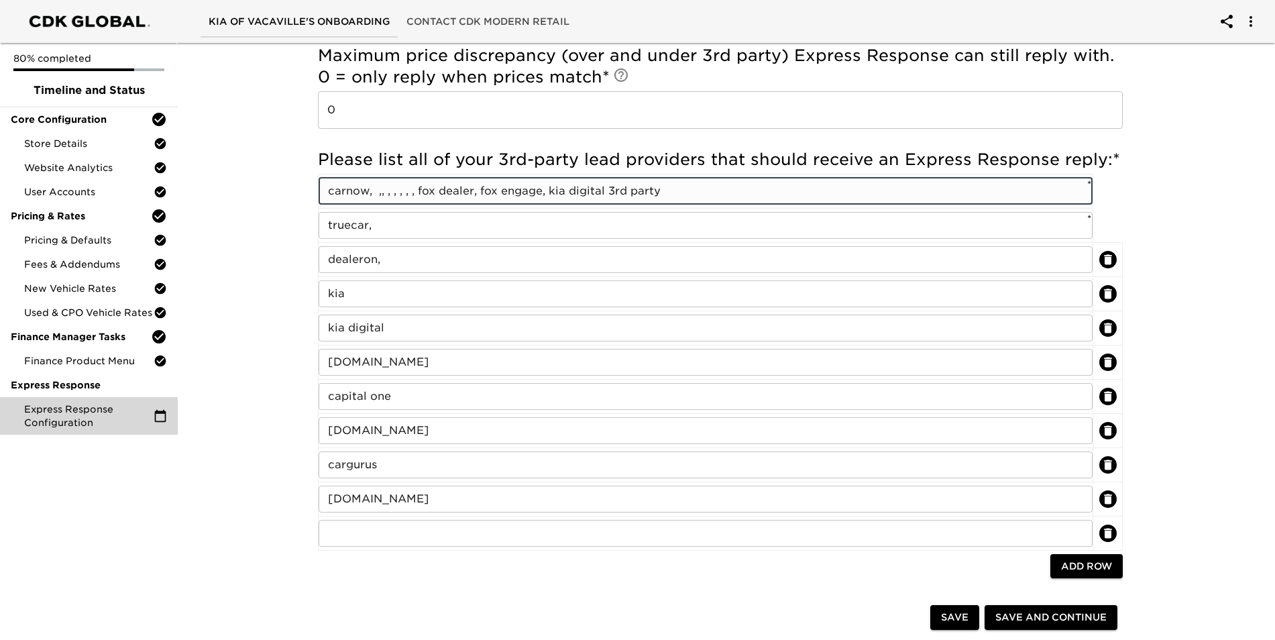
drag, startPoint x: 473, startPoint y: 191, endPoint x: 453, endPoint y: 191, distance: 20.1
click at [453, 191] on input "carnow, ,, , , , , , fox dealer, fox engage, kia digital 3rd party" at bounding box center [706, 191] width 774 height 27
click at [458, 192] on input "carnow, ,, , , , , , fox dealer, fox engage, kia digital 3rd party" at bounding box center [706, 191] width 774 height 27
drag, startPoint x: 474, startPoint y: 191, endPoint x: 417, endPoint y: 189, distance: 57.1
click at [417, 189] on input "carnow, ,, , , , , , fox dealer, fox engage, kia digital 3rd party" at bounding box center [706, 191] width 774 height 27
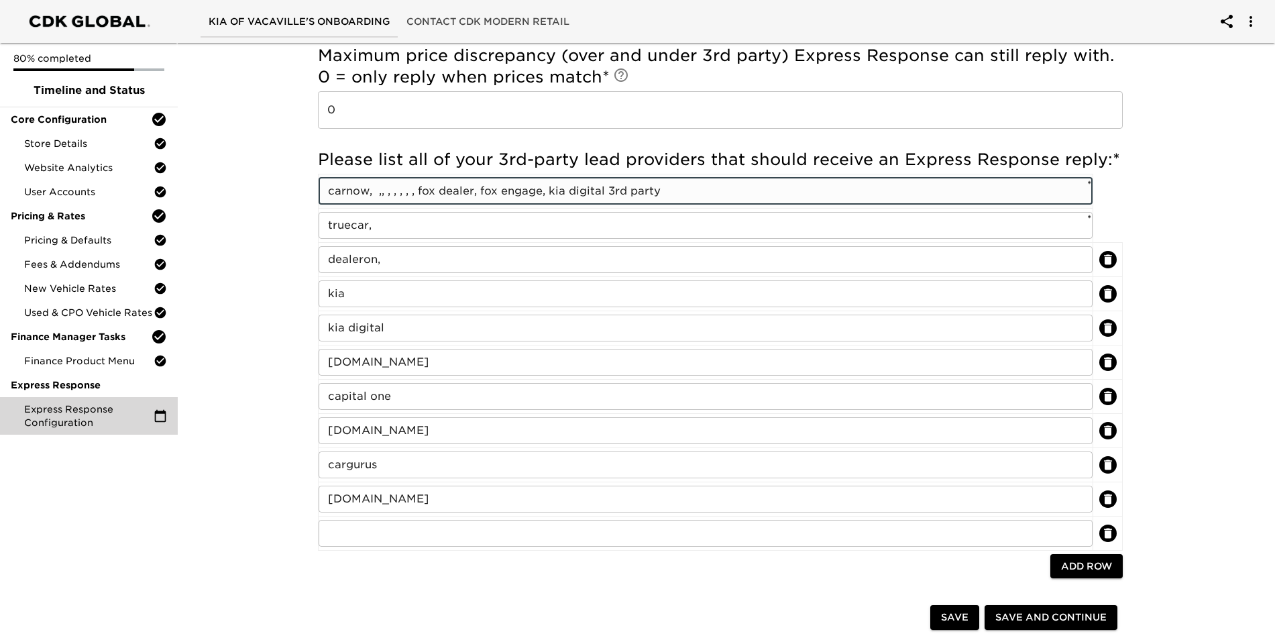
drag, startPoint x: 419, startPoint y: 191, endPoint x: 476, endPoint y: 191, distance: 56.4
click at [476, 191] on input "carnow, ,, , , , , , fox dealer, fox engage, kia digital 3rd party" at bounding box center [706, 191] width 774 height 27
type input "carnow, ,, , , , , , , fox engage, kia digital 3rd party"
click at [417, 531] on input "text" at bounding box center [706, 533] width 774 height 27
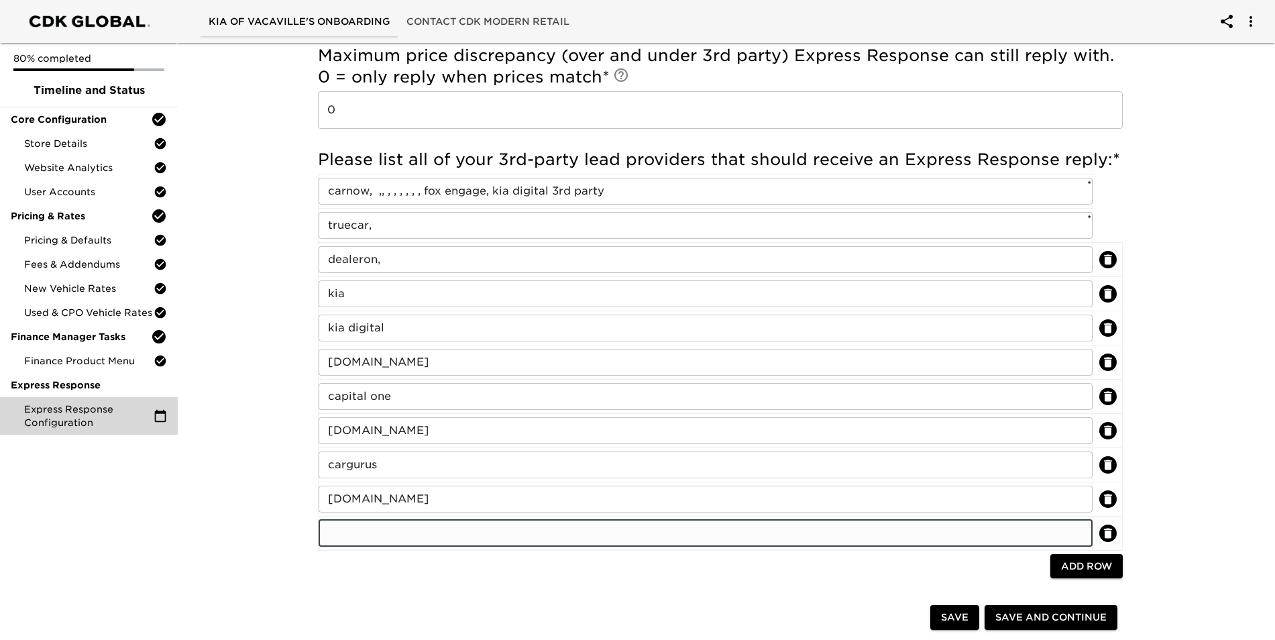
paste input "fox dealer"
type input "fox dealer"
click at [617, 563] on span "Add Row" at bounding box center [1086, 566] width 51 height 17
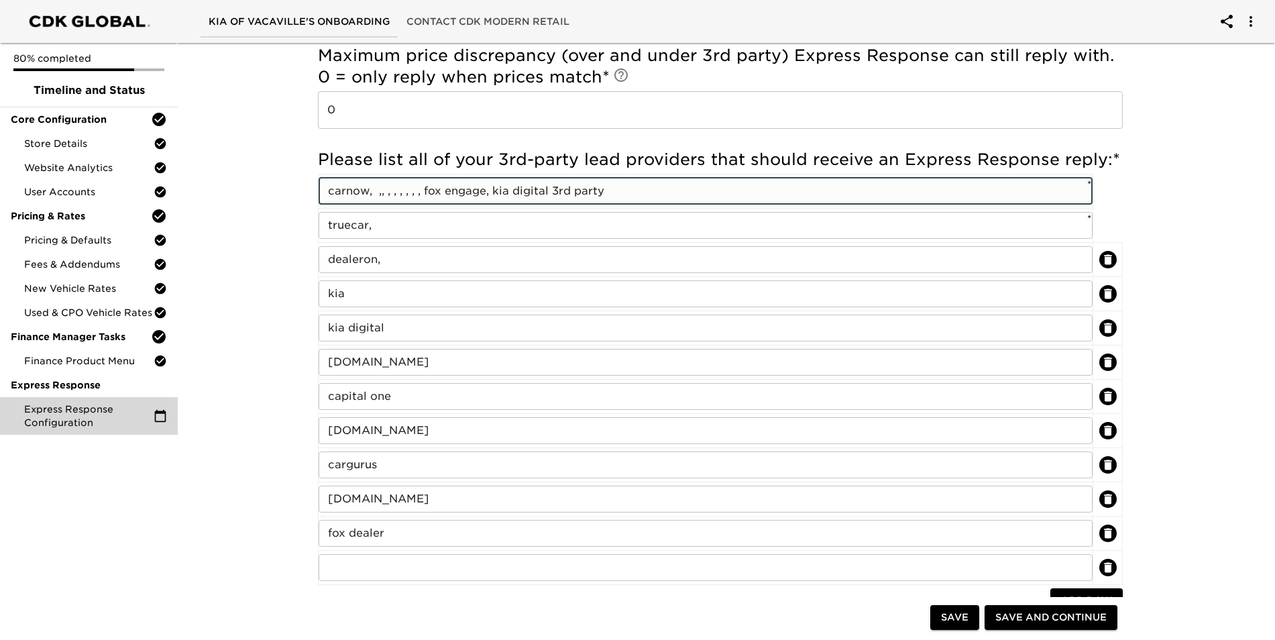
drag, startPoint x: 492, startPoint y: 188, endPoint x: 429, endPoint y: 188, distance: 63.1
click at [429, 188] on input "carnow, ,, , , , , , , fox engage, kia digital 3rd party" at bounding box center [706, 191] width 774 height 27
type input "carnow, ,, , , , , , , kia digital 3rd party"
click at [404, 578] on input "text" at bounding box center [706, 567] width 774 height 27
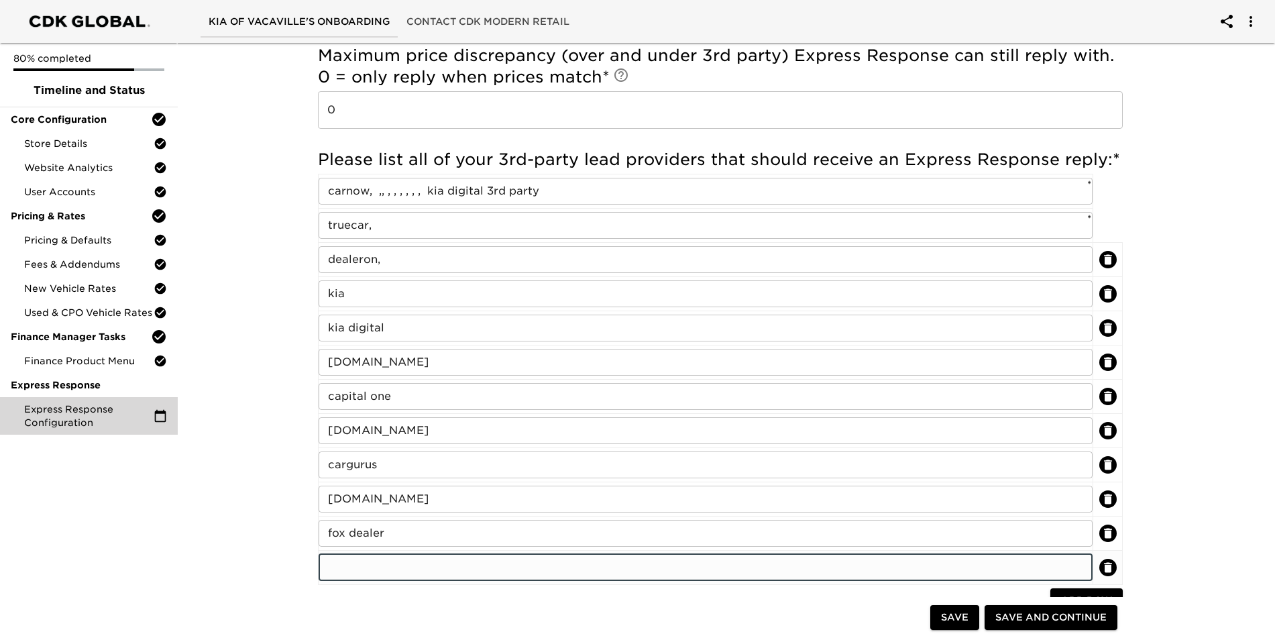
paste input "fox engage,"
type input "fox engage"
click at [401, 255] on input "dealeron," at bounding box center [706, 259] width 774 height 27
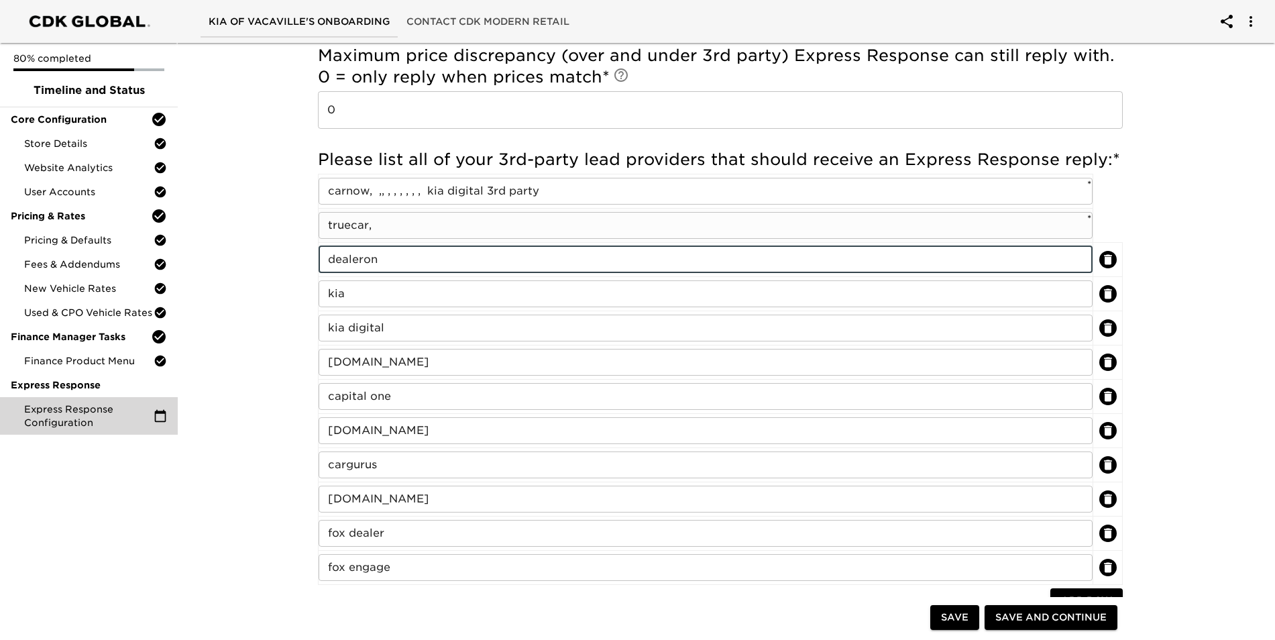
type input "dealeron"
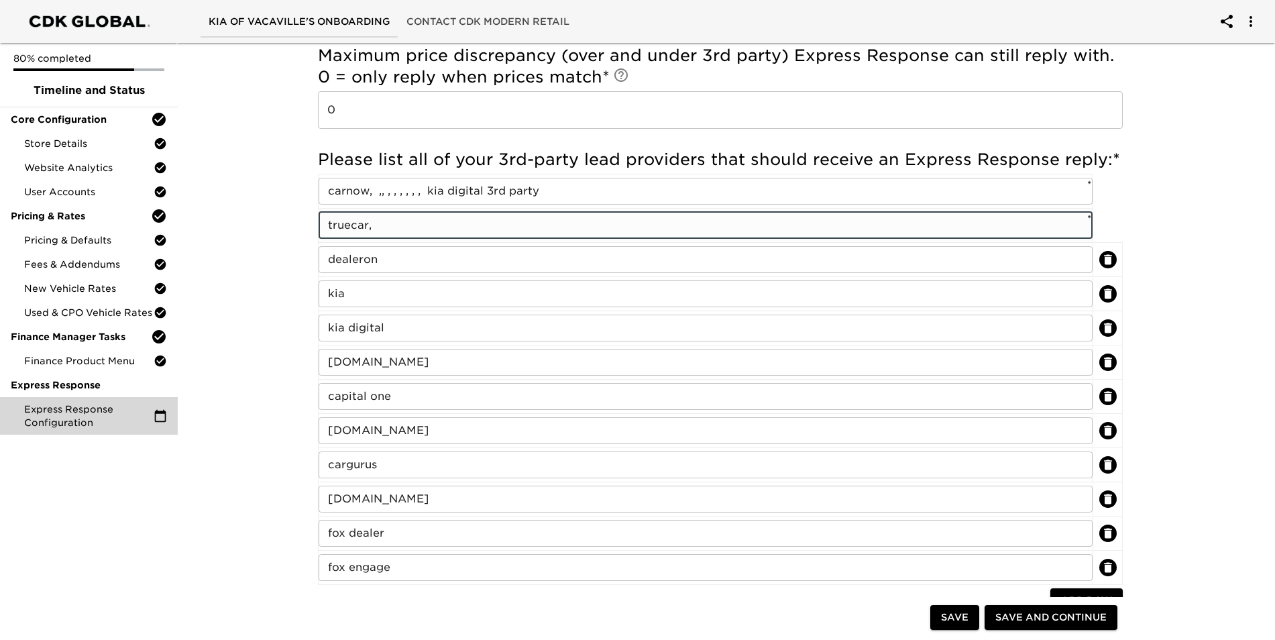
click at [390, 228] on input "truecar," at bounding box center [706, 225] width 774 height 27
type input "truecar,"
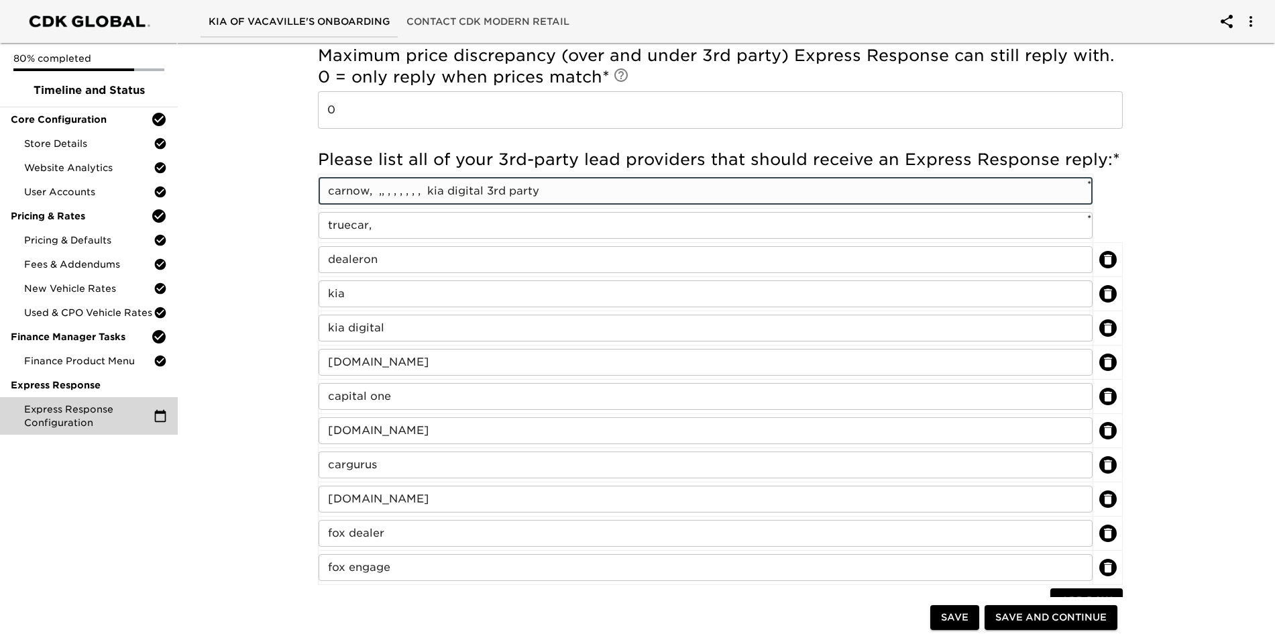
drag, startPoint x: 431, startPoint y: 190, endPoint x: 540, endPoint y: 185, distance: 109.5
click at [540, 185] on input "carnow, ,, , , , , , , kia digital 3rd party" at bounding box center [706, 191] width 774 height 27
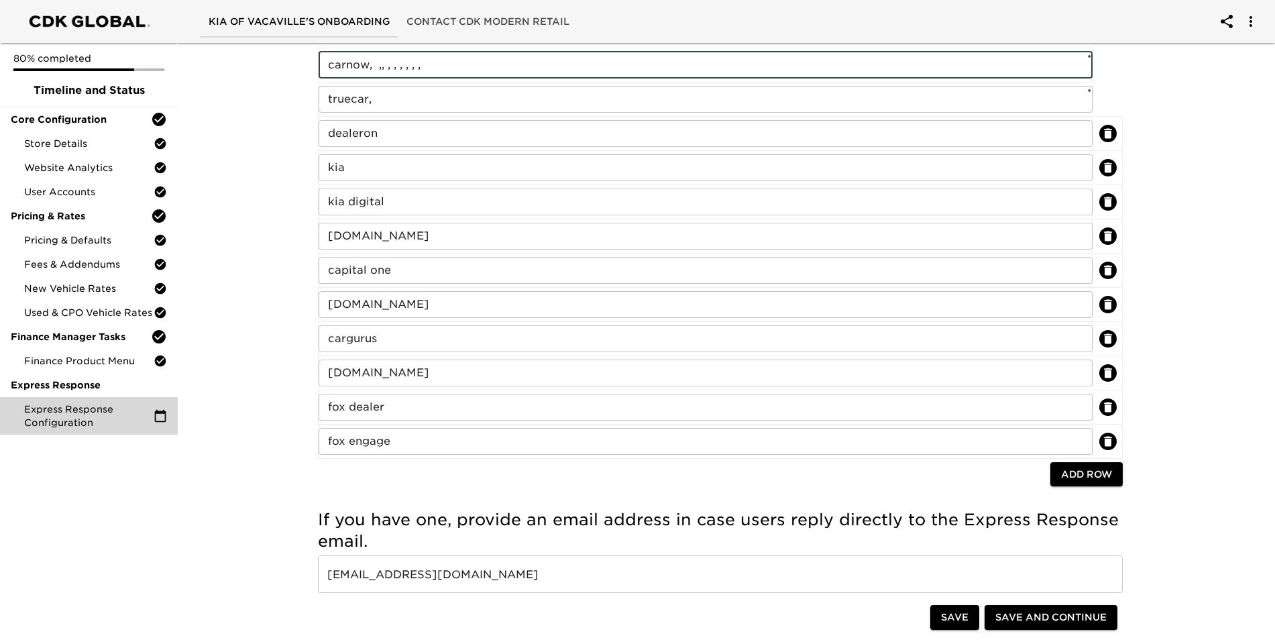
scroll to position [671, 0]
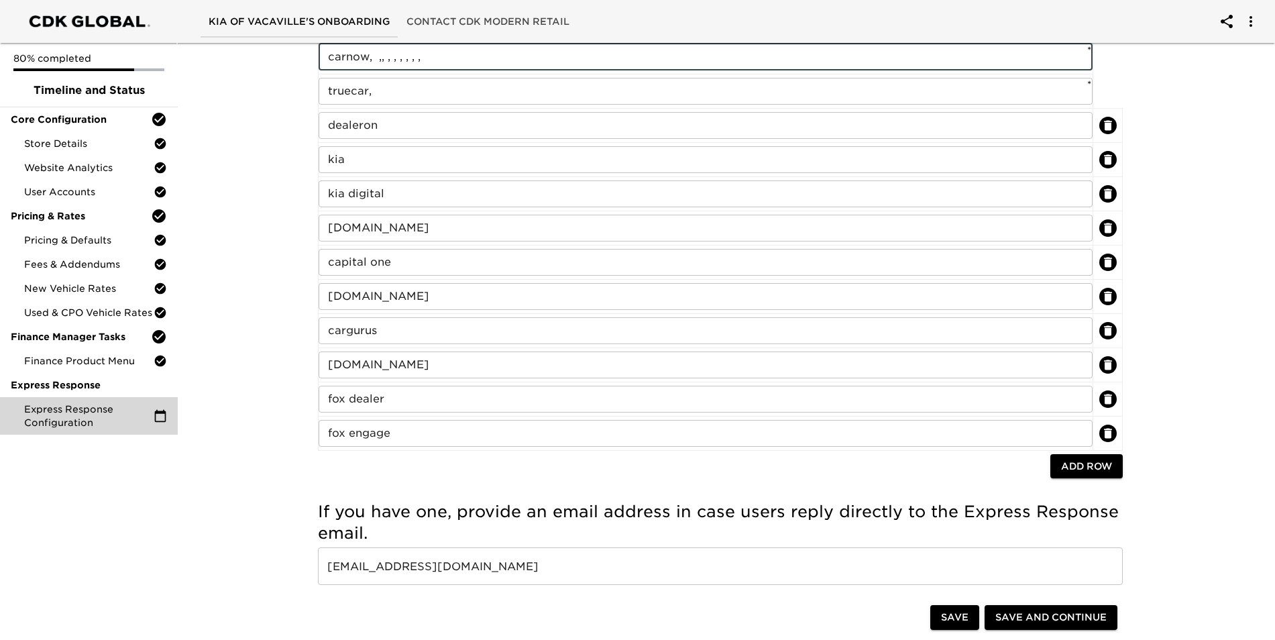
type input "carnow, ,, , , , , , ,"
click at [617, 470] on span "Add Row" at bounding box center [1086, 466] width 51 height 17
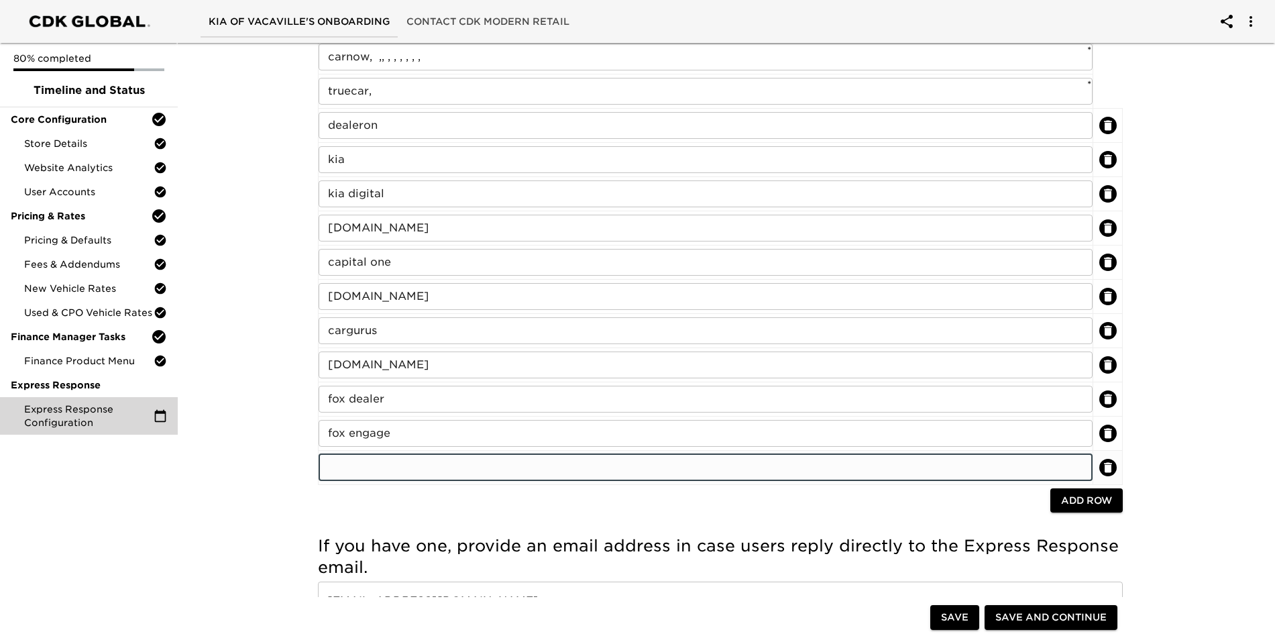
paste input "kia digital 3rd party"
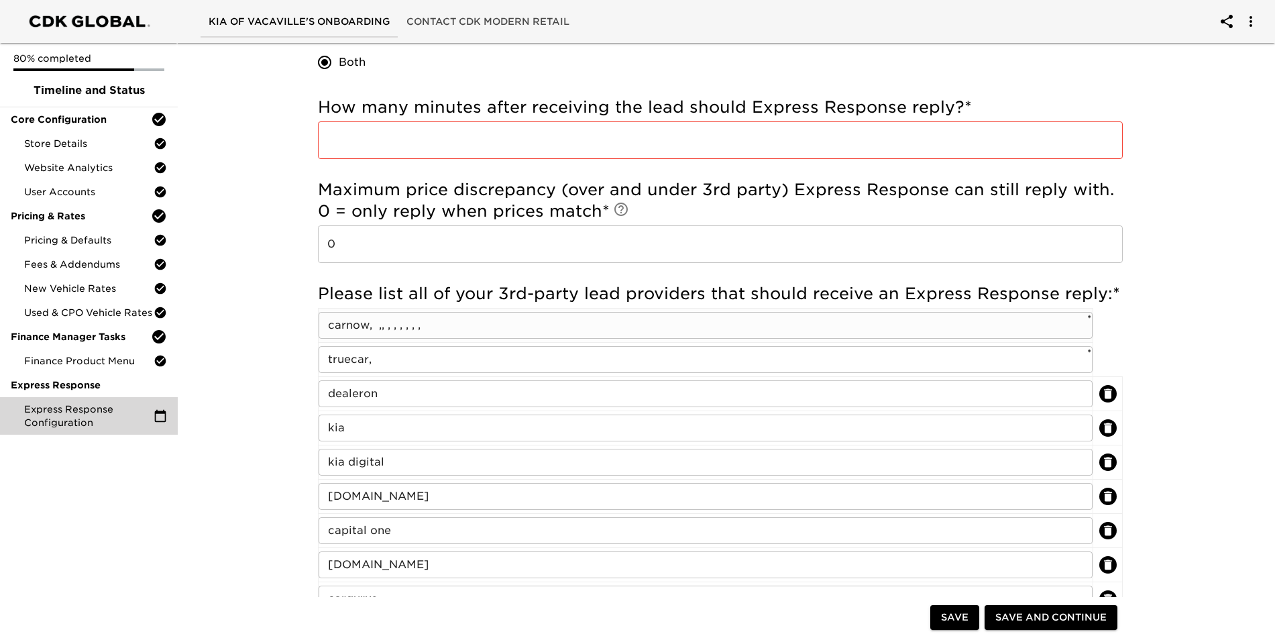
type input "kia digital 3rd party"
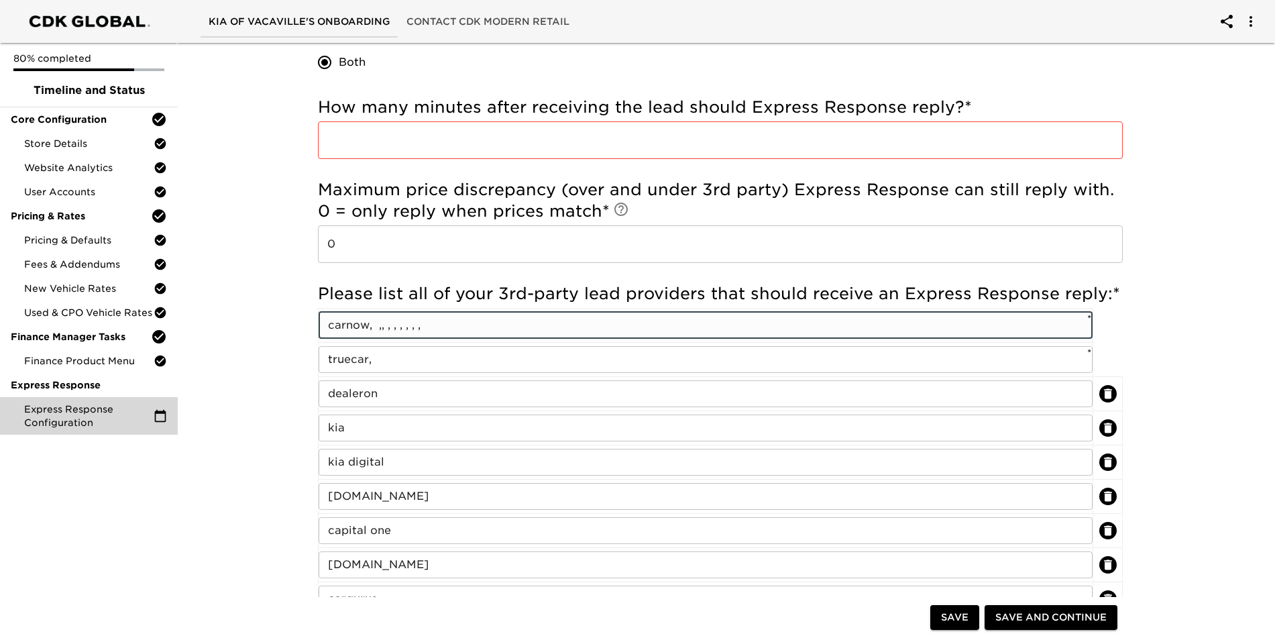
drag, startPoint x: 434, startPoint y: 327, endPoint x: 371, endPoint y: 323, distance: 63.2
click at [371, 323] on input "carnow, ,, , , , , , ," at bounding box center [706, 325] width 774 height 27
type input "carnow"
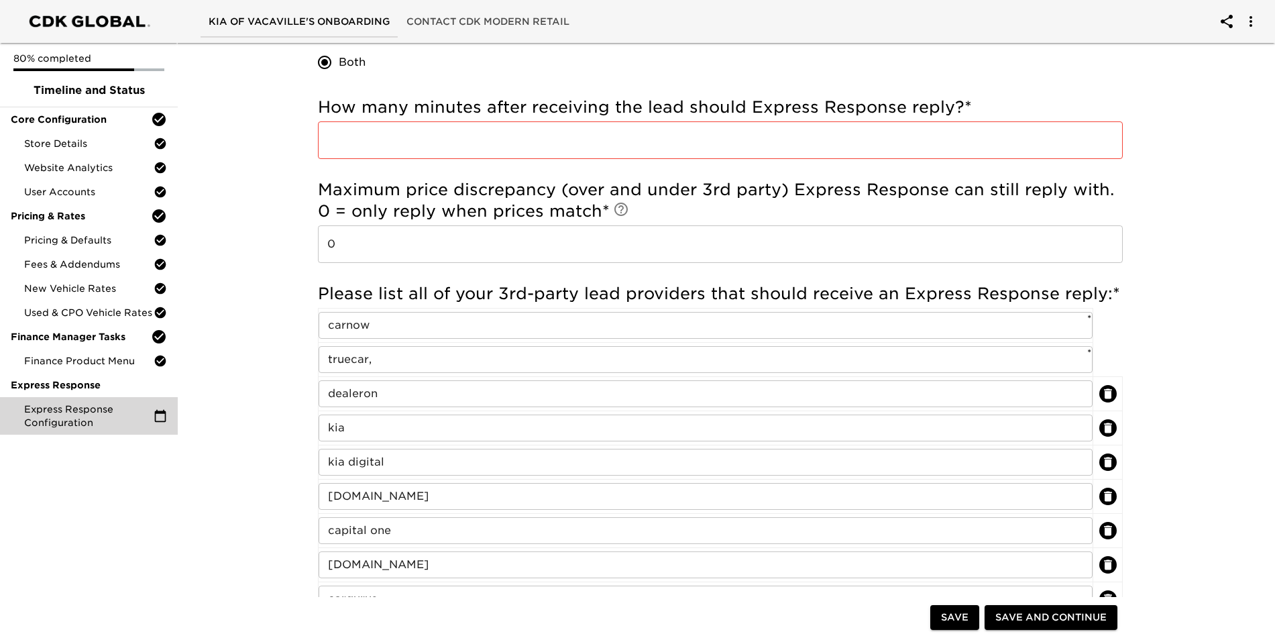
click at [290, 301] on div "Express Response Configuration Overdue! Note: Express Response replies to leads…" at bounding box center [720, 398] width 1103 height 1527
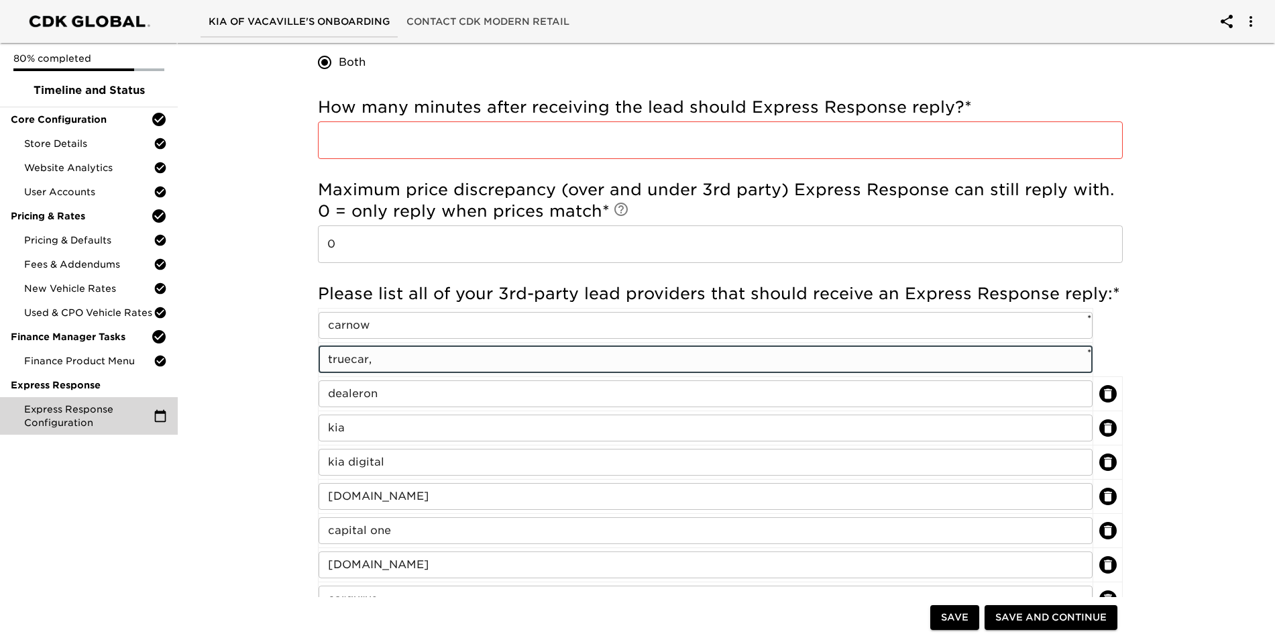
click at [376, 359] on input "truecar," at bounding box center [706, 359] width 774 height 27
type input "truecar"
click at [239, 342] on div "Express Response Configuration Overdue! Note: Express Response replies to leads…" at bounding box center [720, 398] width 1103 height 1527
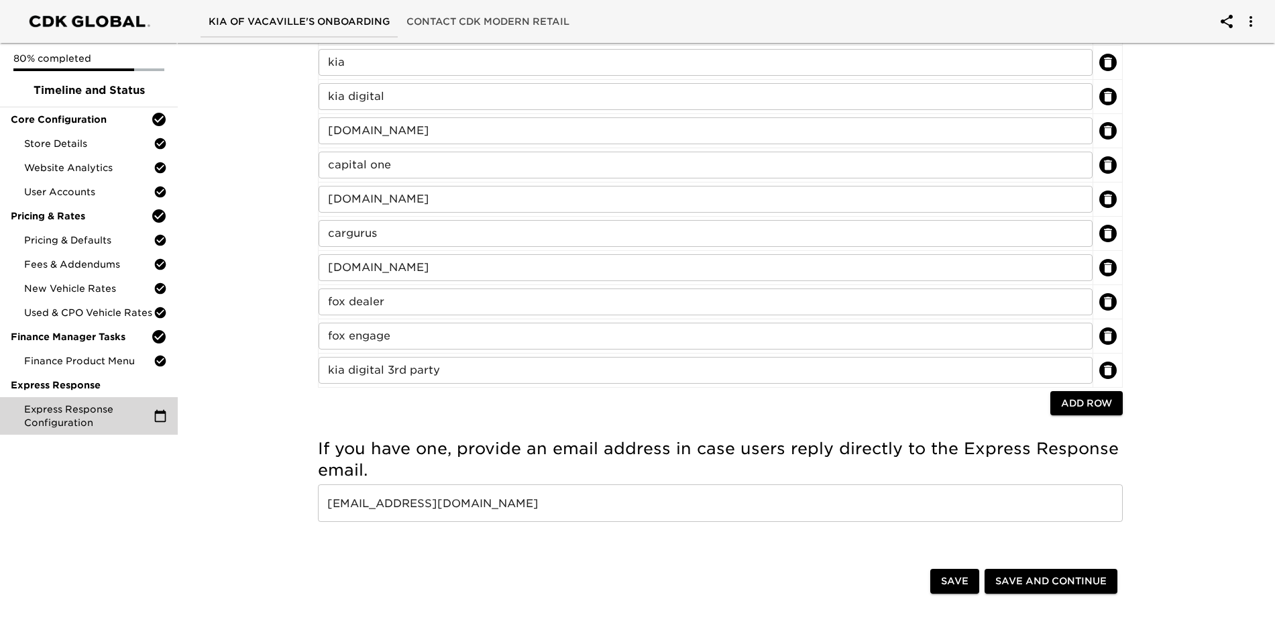
scroll to position [805, 0]
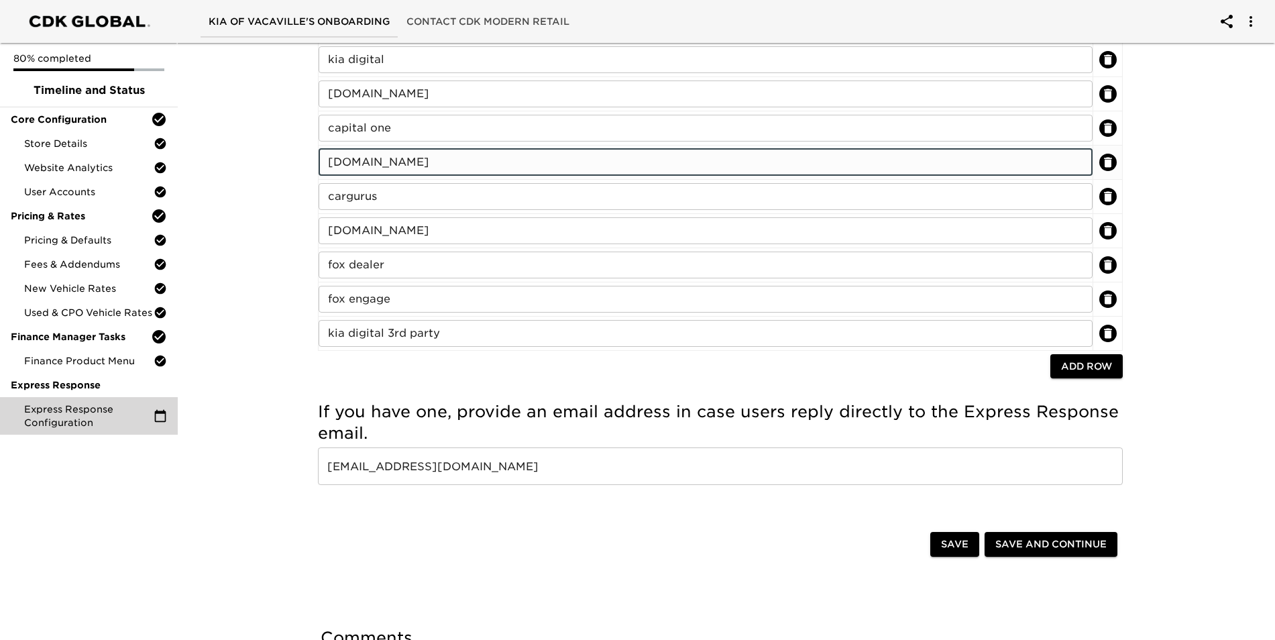
drag, startPoint x: 419, startPoint y: 162, endPoint x: 361, endPoint y: 158, distance: 58.5
click at [361, 158] on input "[DOMAIN_NAME]" at bounding box center [706, 162] width 774 height 27
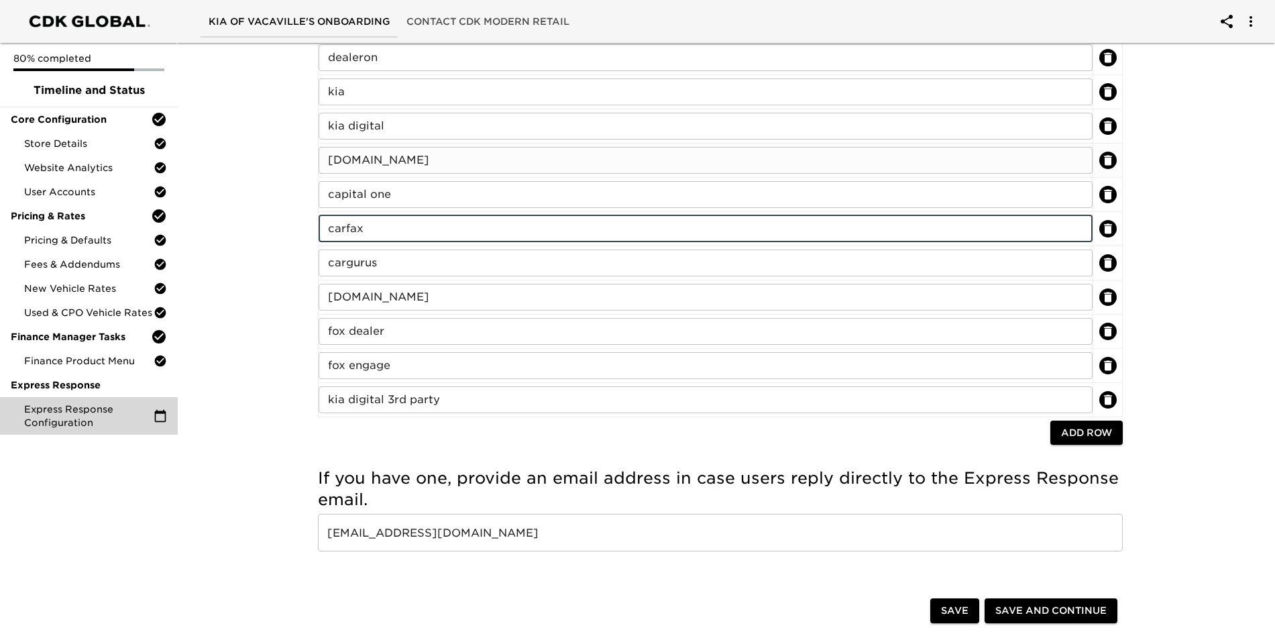
scroll to position [738, 0]
type input "carfax"
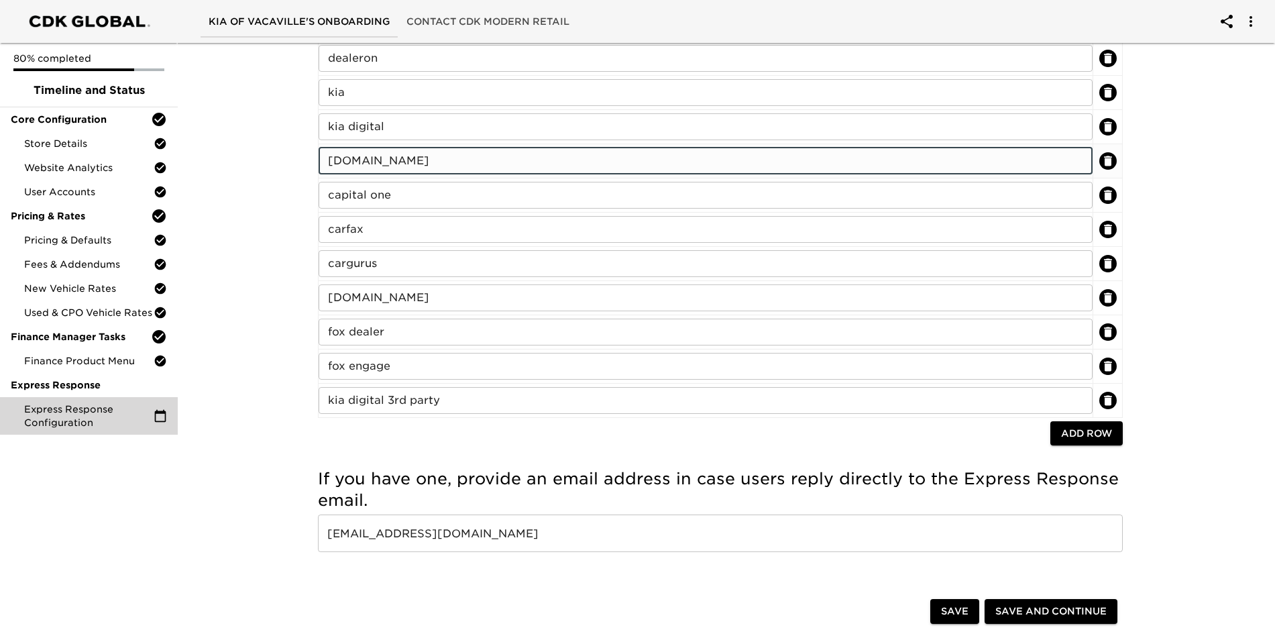
click at [458, 160] on input "[DOMAIN_NAME]" at bounding box center [706, 161] width 774 height 27
drag, startPoint x: 443, startPoint y: 158, endPoint x: 387, endPoint y: 158, distance: 55.7
click at [387, 158] on input "[DOMAIN_NAME]" at bounding box center [706, 161] width 774 height 27
type input "autotrader"
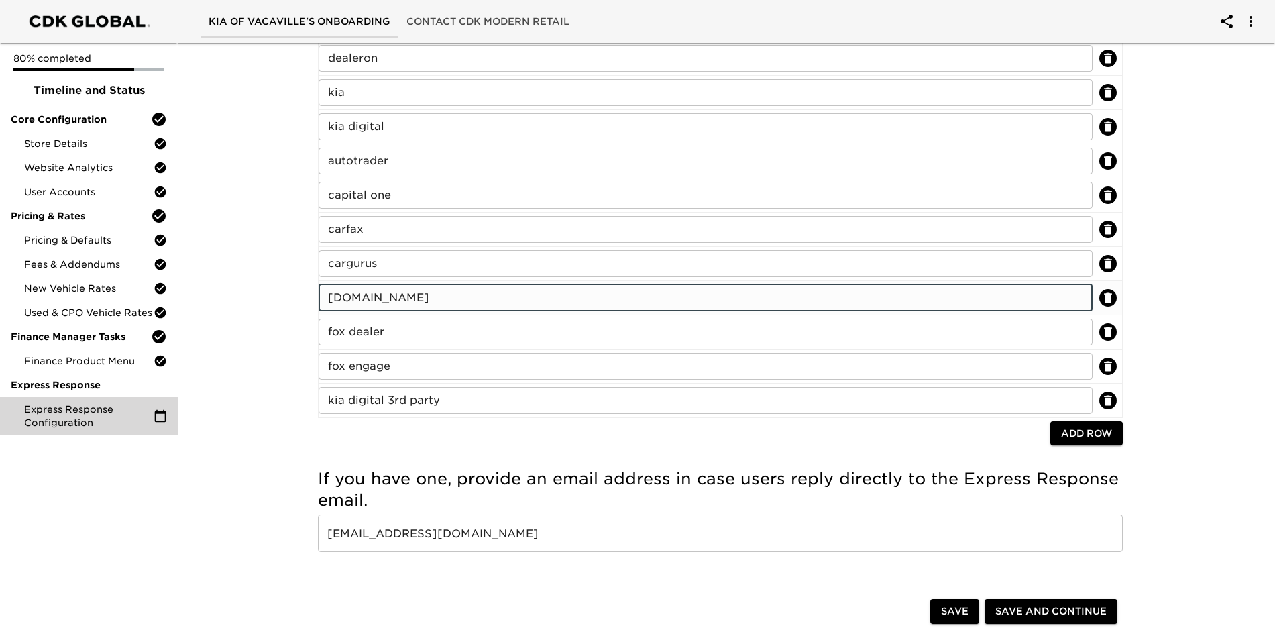
click at [584, 301] on input "[DOMAIN_NAME]" at bounding box center [706, 297] width 774 height 27
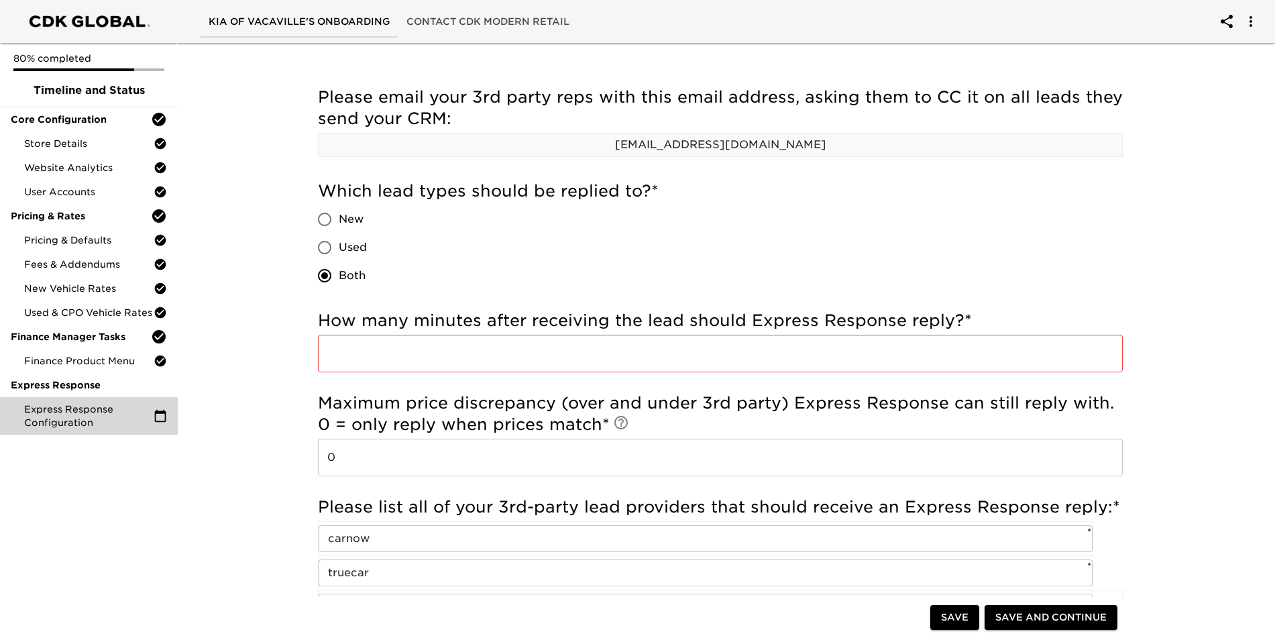
scroll to position [187, 0]
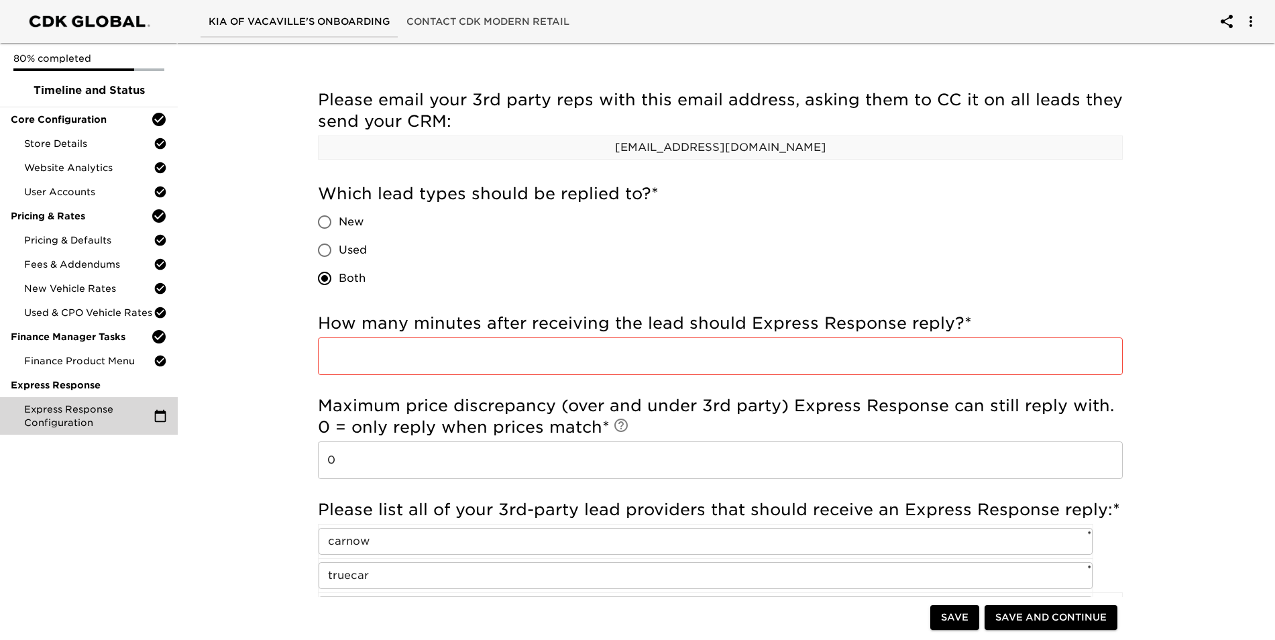
click at [372, 360] on input "number" at bounding box center [720, 356] width 805 height 38
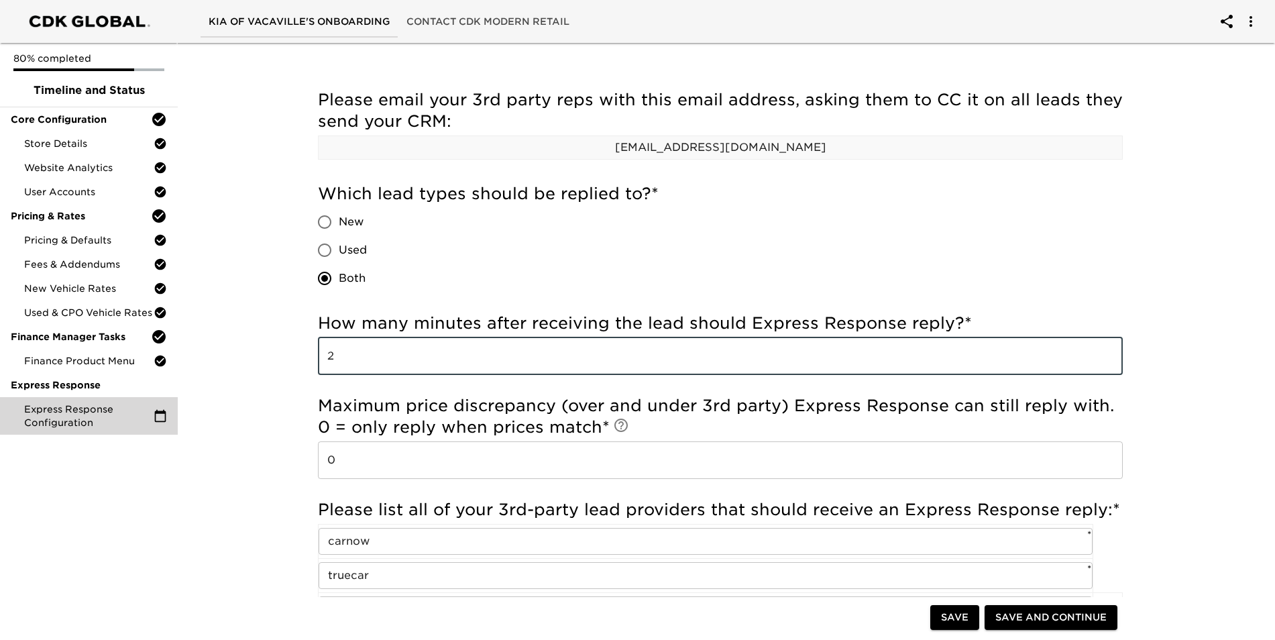
click at [513, 258] on div "Which lead types should be replied to? * New Used Both" at bounding box center [720, 237] width 805 height 109
drag, startPoint x: 362, startPoint y: 359, endPoint x: 243, endPoint y: 342, distance: 120.6
click at [244, 343] on div "Express Response Configuration Overdue! Note: Express Response replies to leads…" at bounding box center [720, 614] width 1103 height 1527
type input "0"
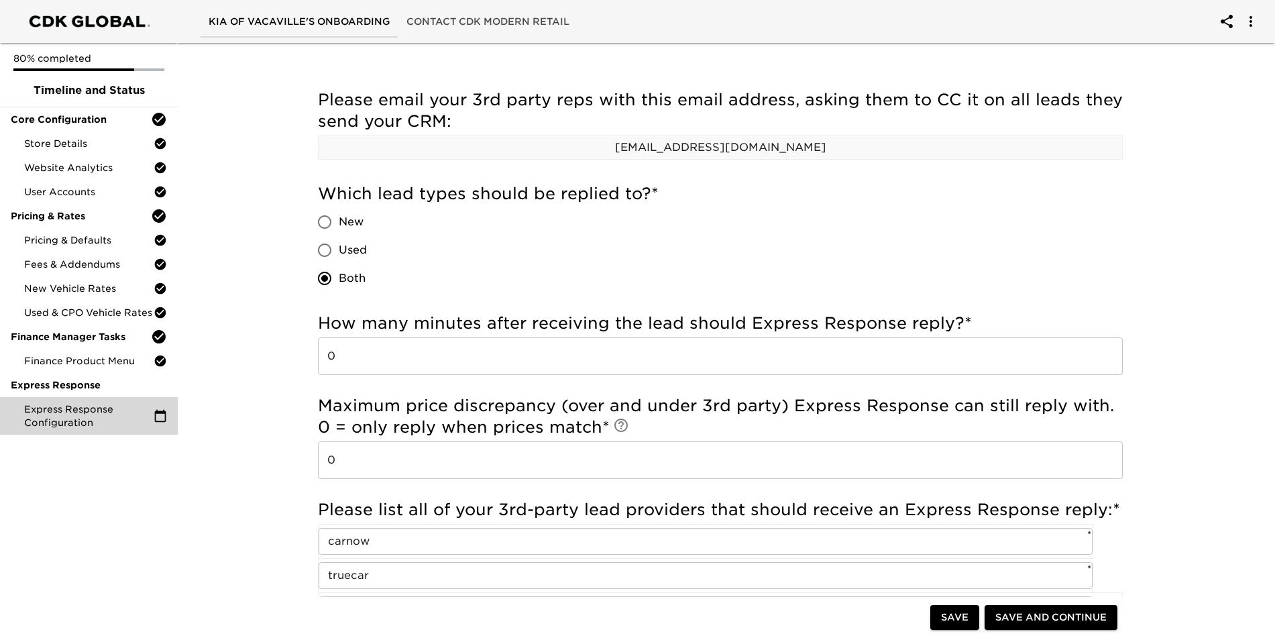
click at [240, 314] on div "Express Response Configuration Overdue! Note: Express Response replies to leads…" at bounding box center [720, 614] width 1103 height 1527
drag, startPoint x: 838, startPoint y: 147, endPoint x: 599, endPoint y: 147, distance: 238.9
click at [599, 147] on p "[EMAIL_ADDRESS][DOMAIN_NAME]" at bounding box center [721, 148] width 804 height 16
drag, startPoint x: 599, startPoint y: 147, endPoint x: 617, endPoint y: 152, distance: 18.1
copy p "[EMAIL_ADDRESS][DOMAIN_NAME]"
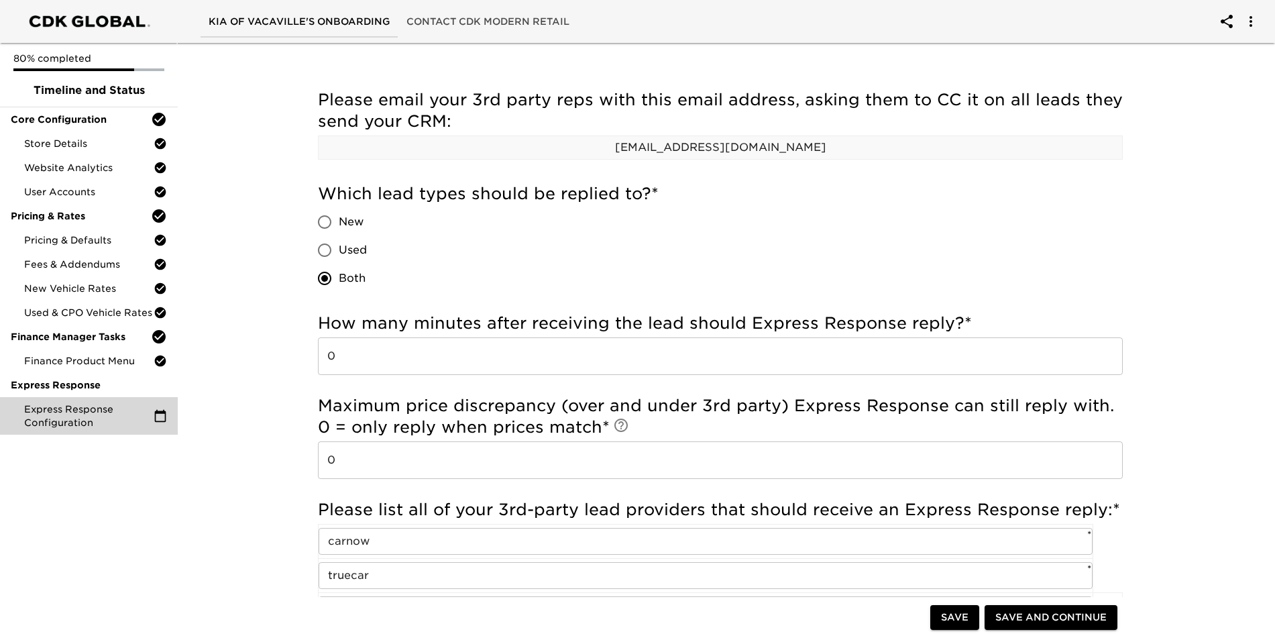
click at [617, 274] on div "Which lead types should be replied to? * New Used Both" at bounding box center [720, 237] width 805 height 109
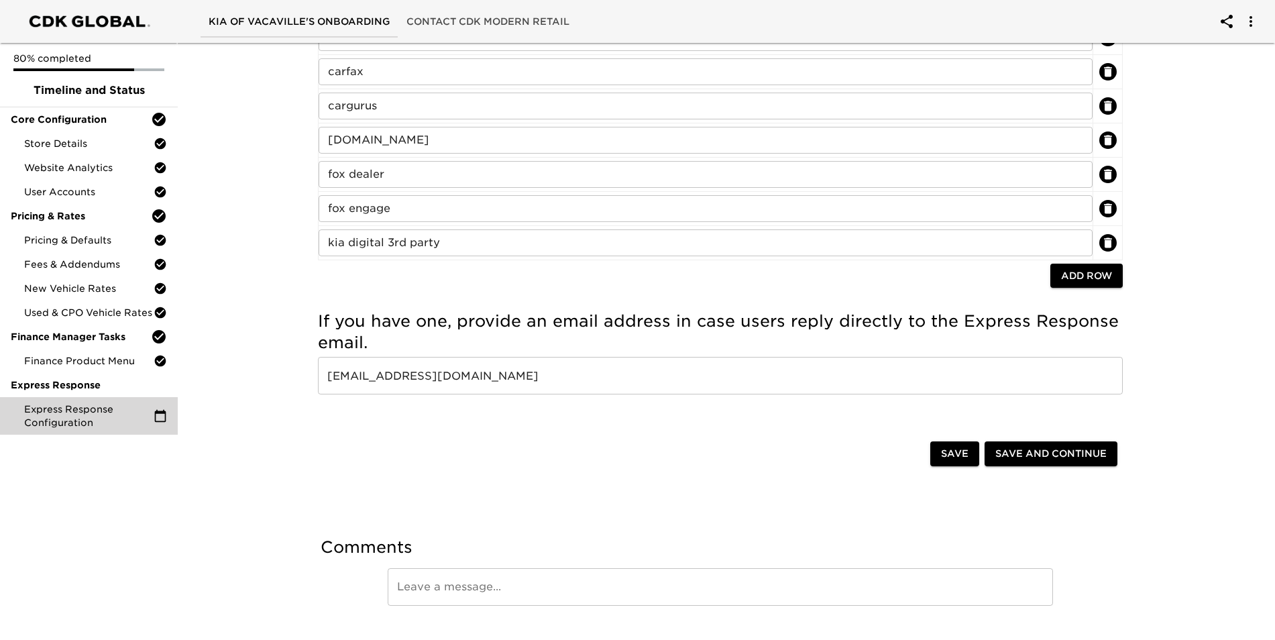
scroll to position [925, 0]
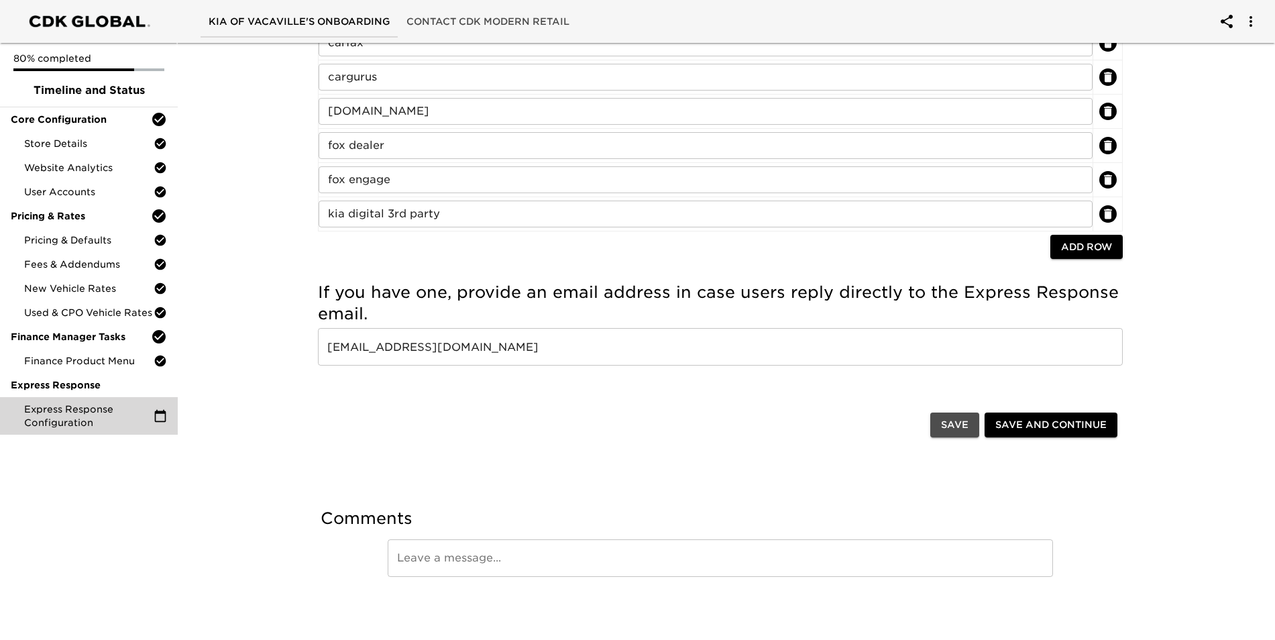
click at [617, 430] on span "Save" at bounding box center [955, 425] width 28 height 17
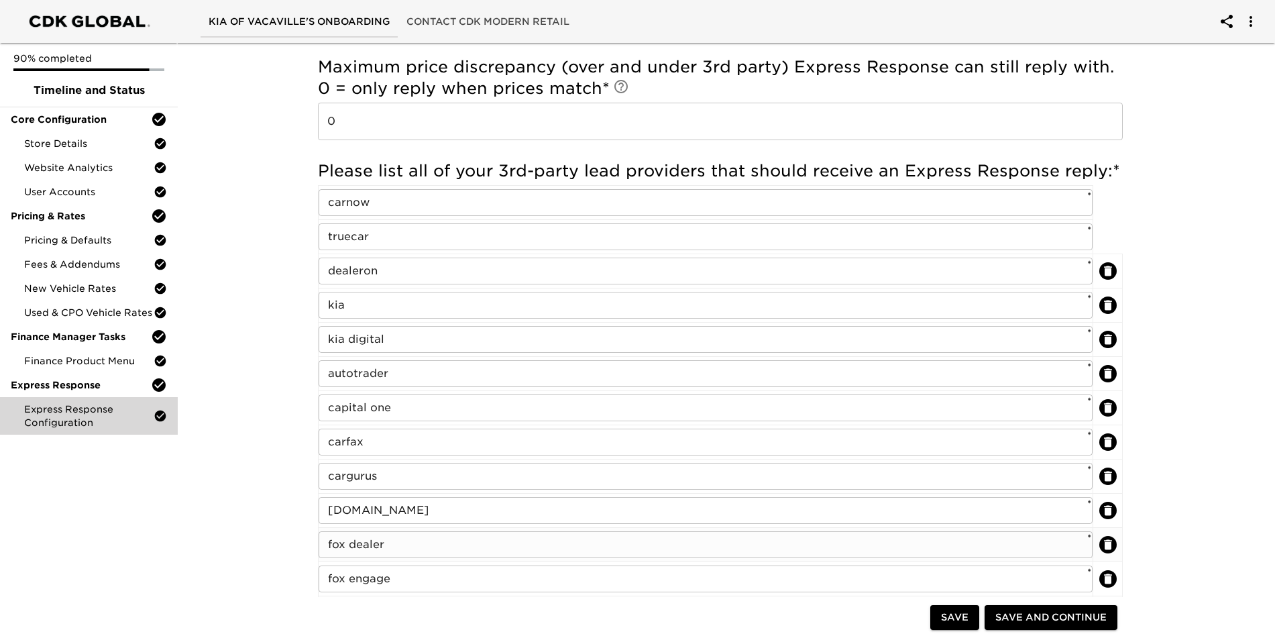
scroll to position [656, 0]
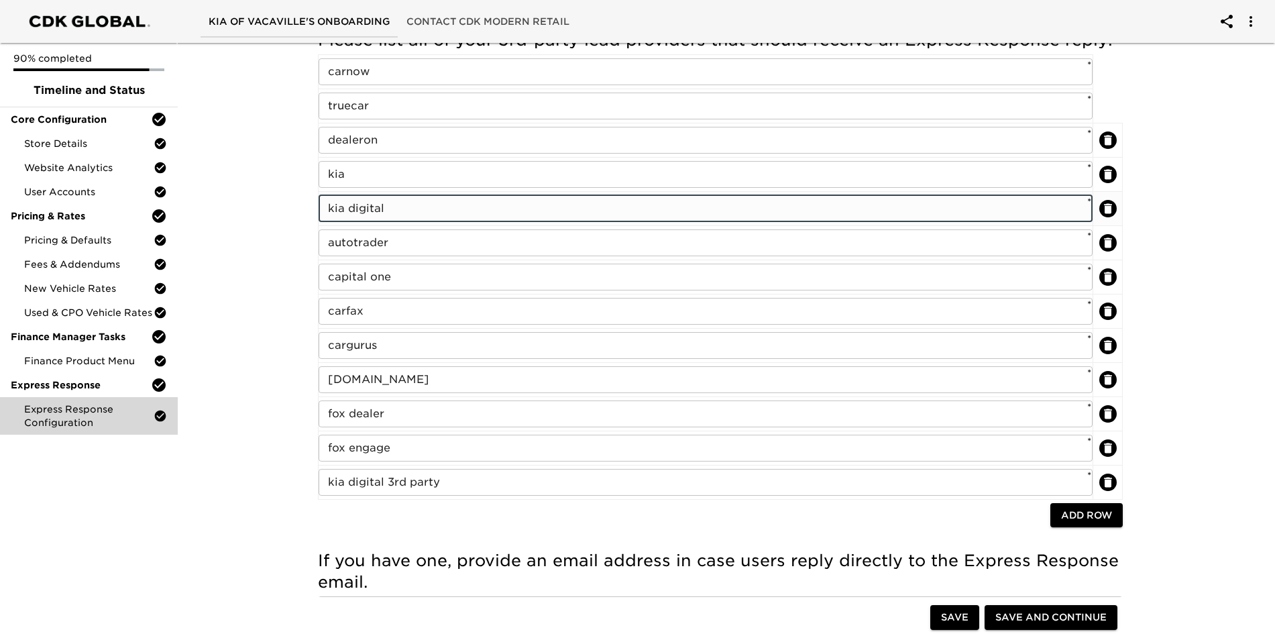
click at [329, 201] on input "kia digital" at bounding box center [706, 208] width 774 height 27
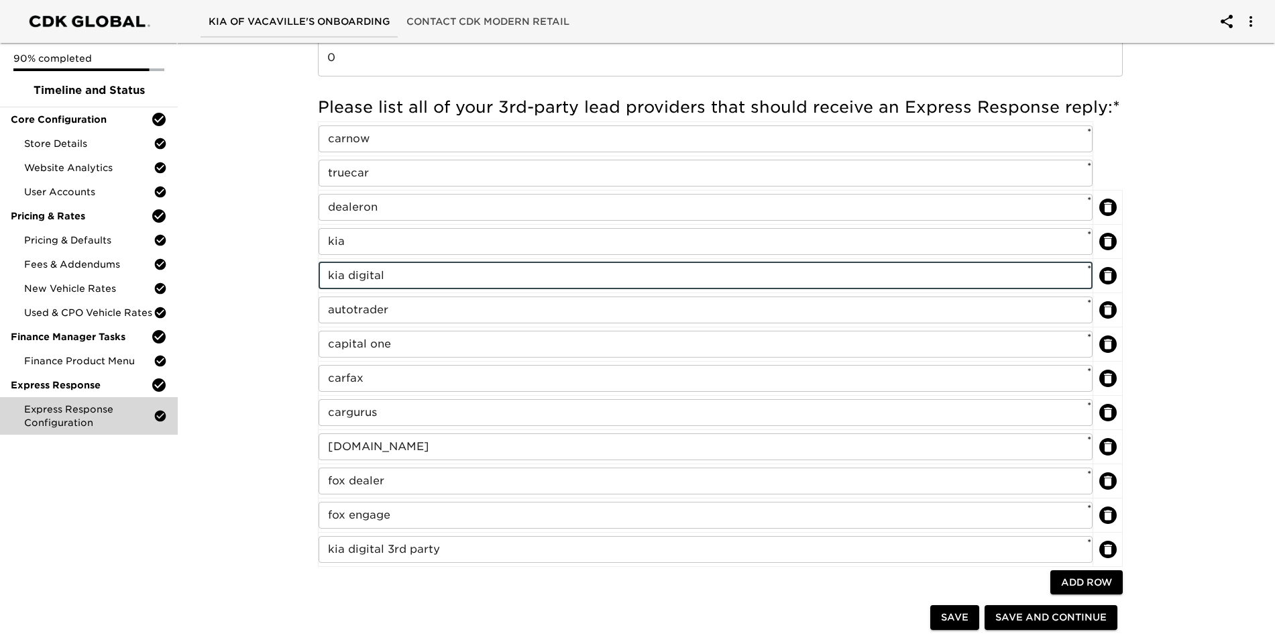
type input "kia digital"
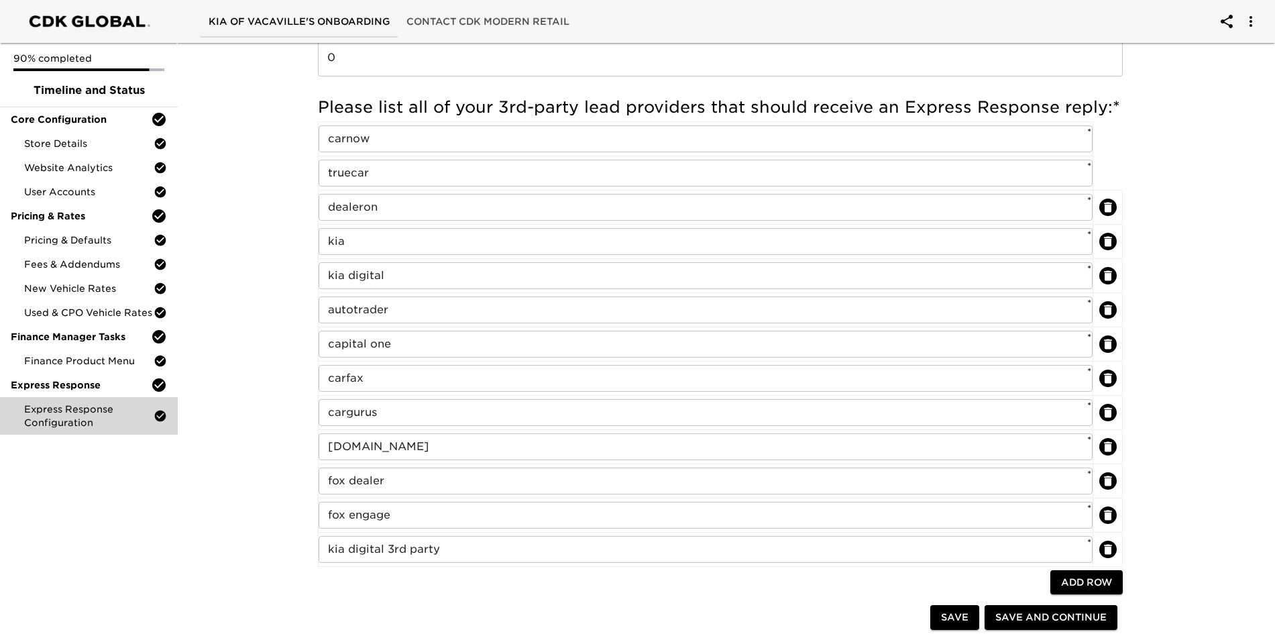
click at [282, 285] on div "Express Response Configuration - Complete! Note: Express Response replies to le…" at bounding box center [720, 253] width 1103 height 1610
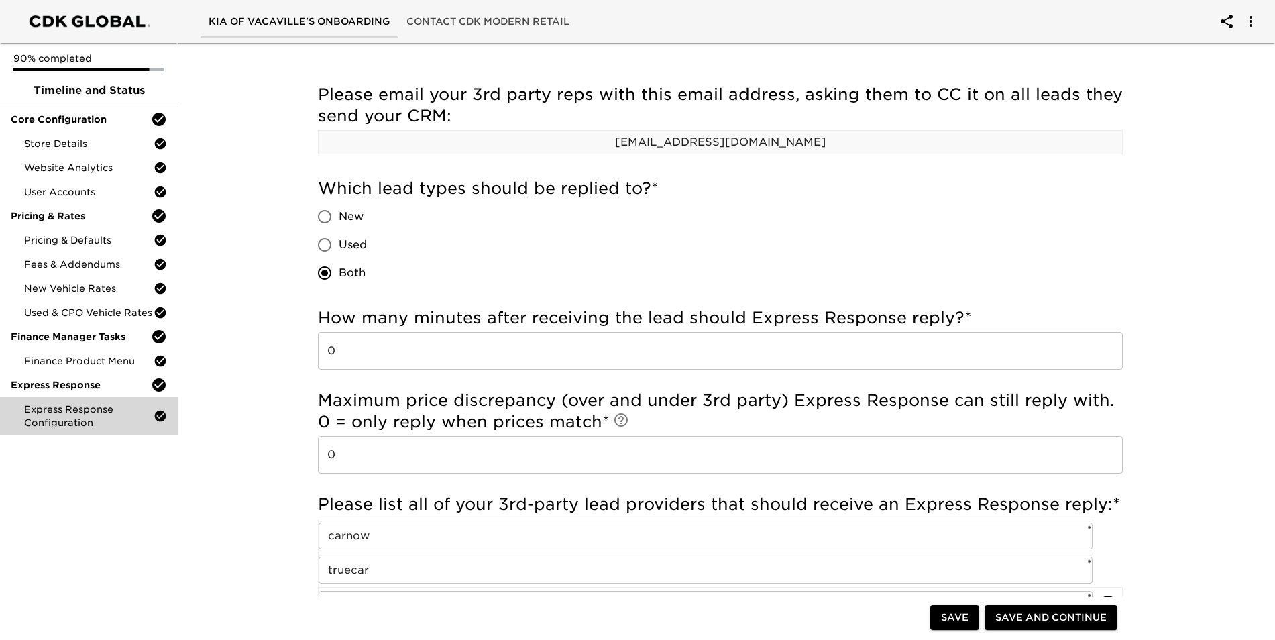
scroll to position [187, 0]
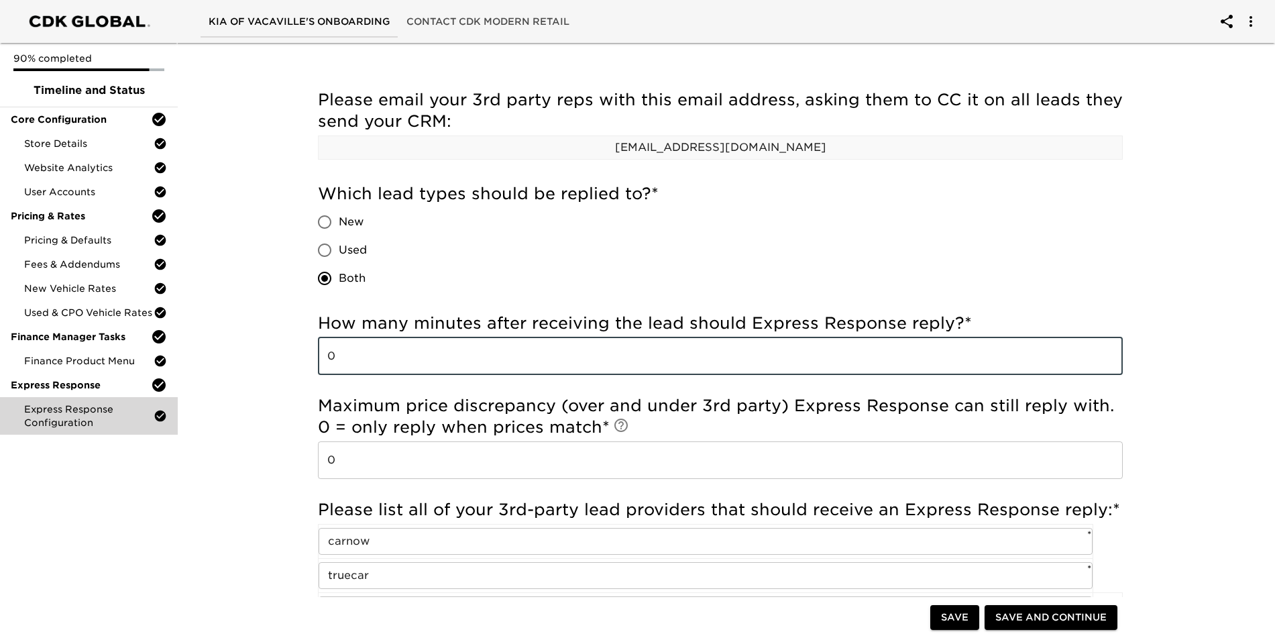
drag, startPoint x: 350, startPoint y: 352, endPoint x: 286, endPoint y: 348, distance: 63.9
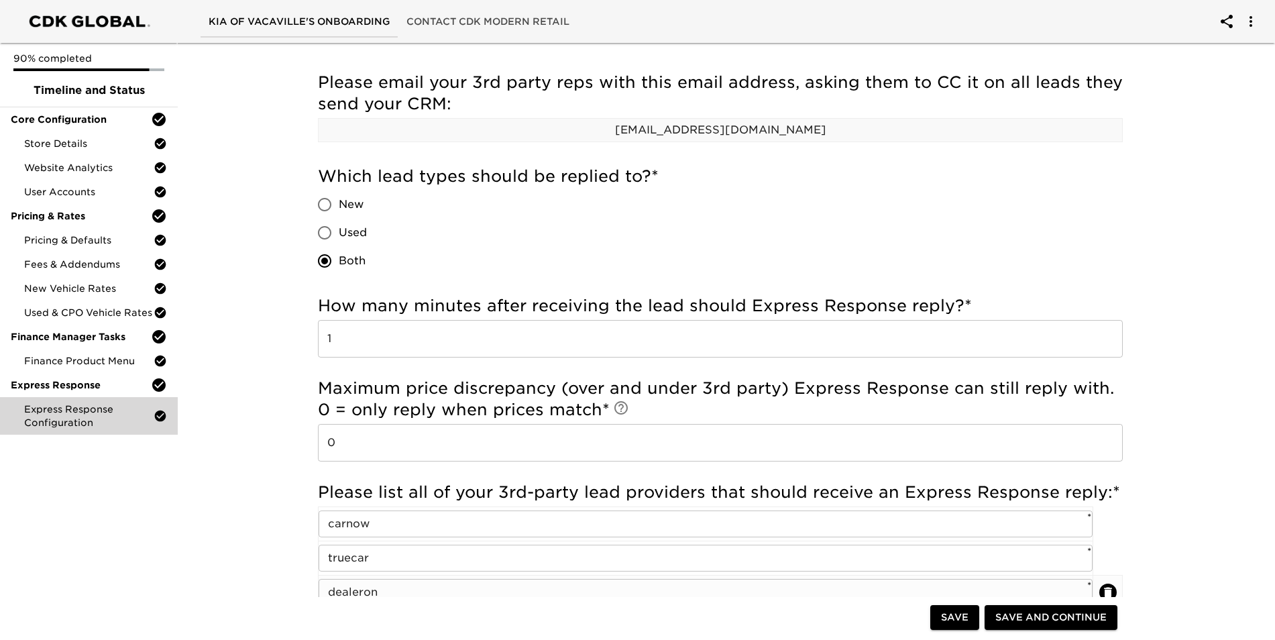
scroll to position [254, 0]
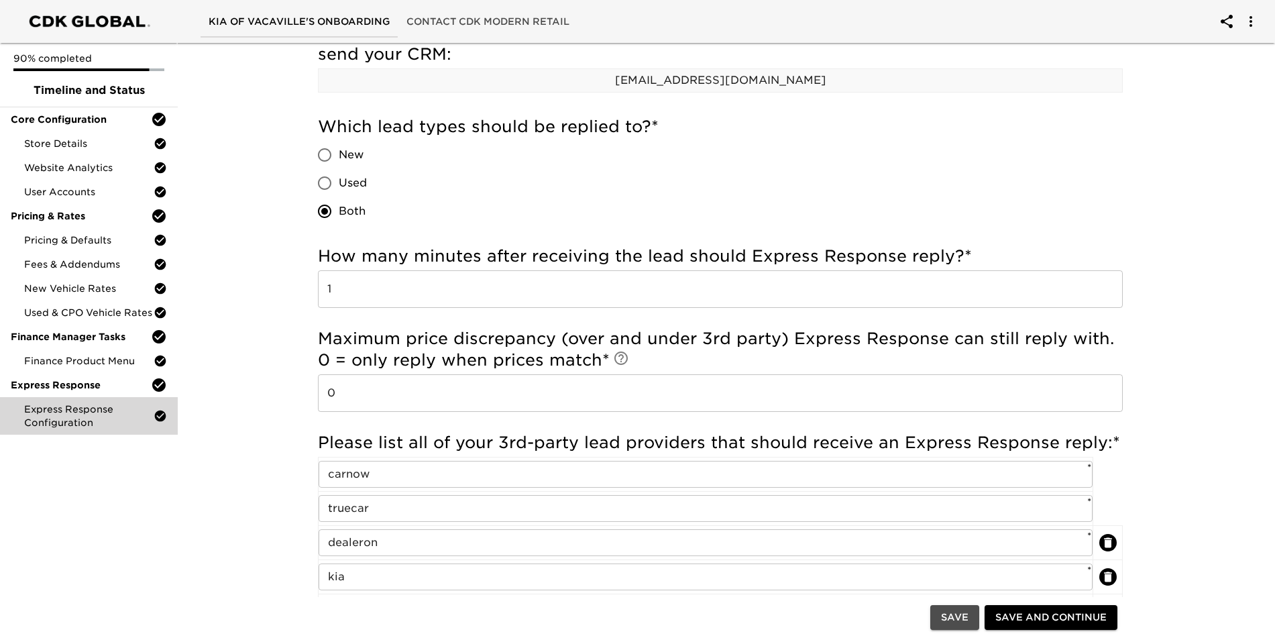
click at [617, 616] on span "Save" at bounding box center [955, 617] width 28 height 17
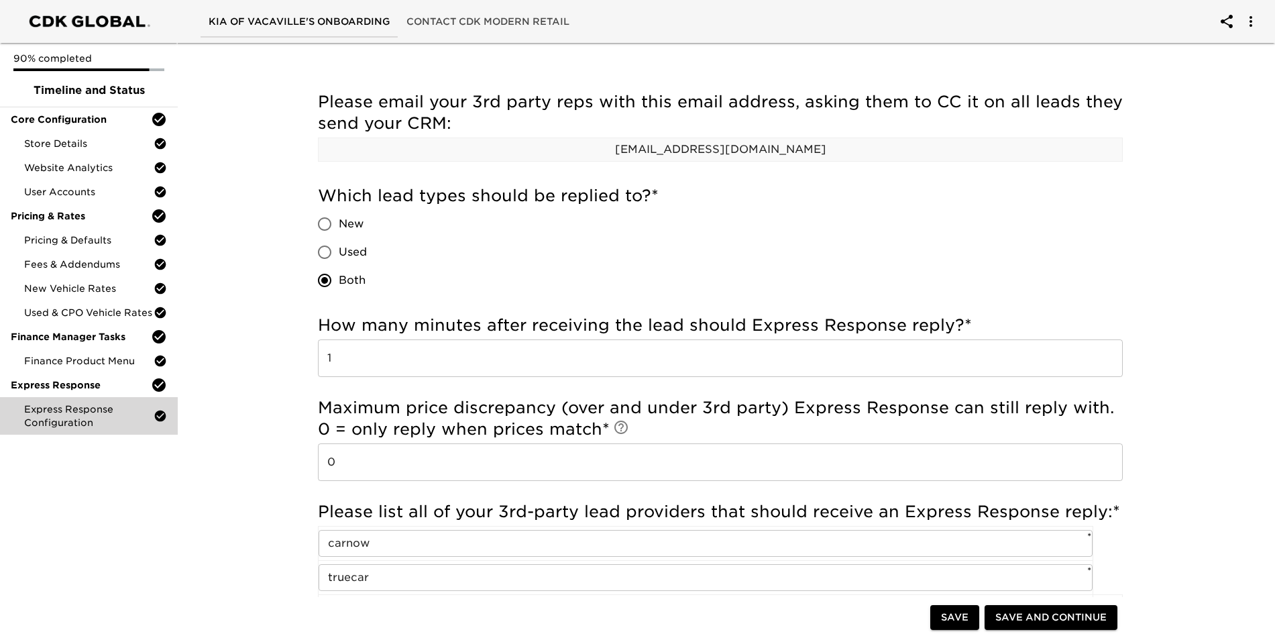
scroll to position [201, 0]
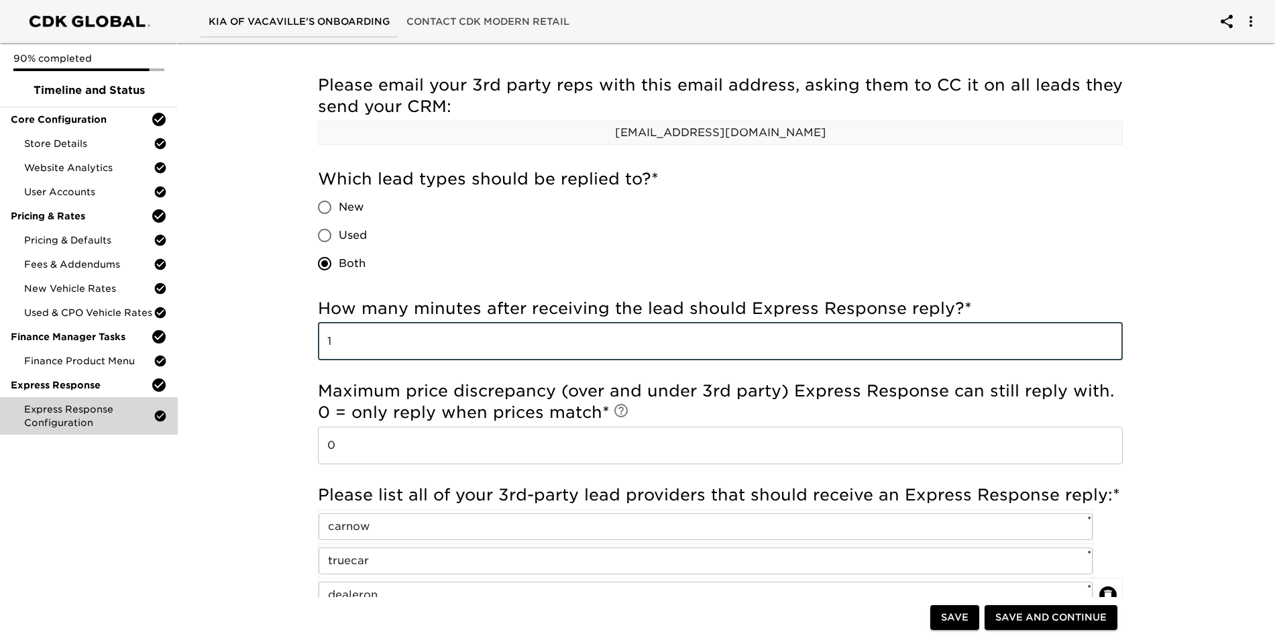
drag, startPoint x: 355, startPoint y: 344, endPoint x: 286, endPoint y: 333, distance: 69.3
click at [286, 334] on div "Express Response Configuration - Complete! Note: Express Response replies to le…" at bounding box center [720, 641] width 1103 height 1610
type input "0"
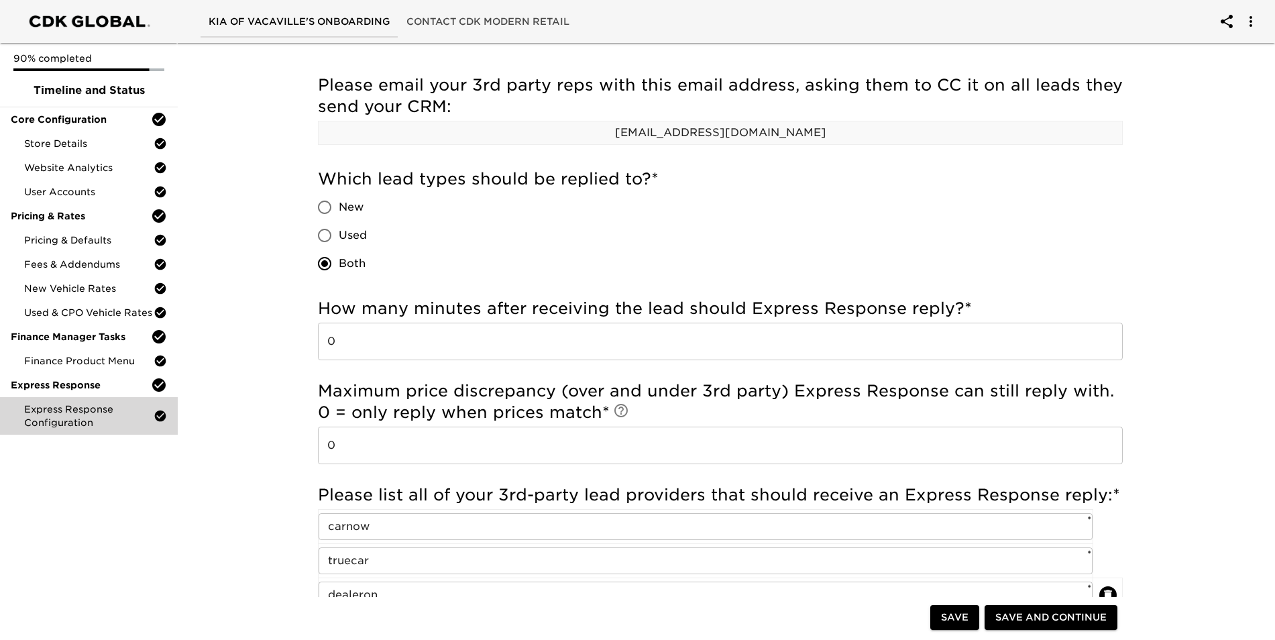
click at [286, 333] on div "Express Response Configuration - Complete! Note: Express Response replies to le…" at bounding box center [720, 641] width 1103 height 1610
click at [617, 611] on span "Save" at bounding box center [955, 617] width 28 height 17
